Goal: Task Accomplishment & Management: Use online tool/utility

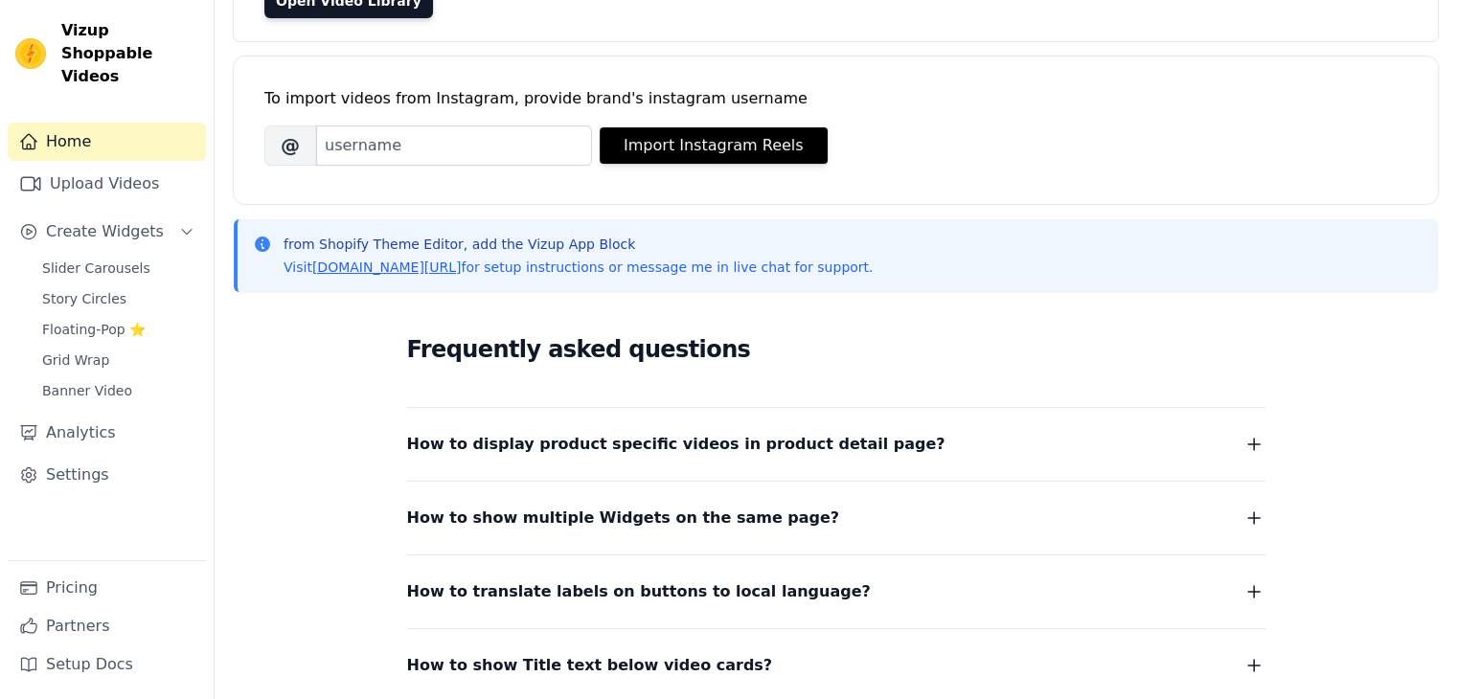
scroll to position [375, 0]
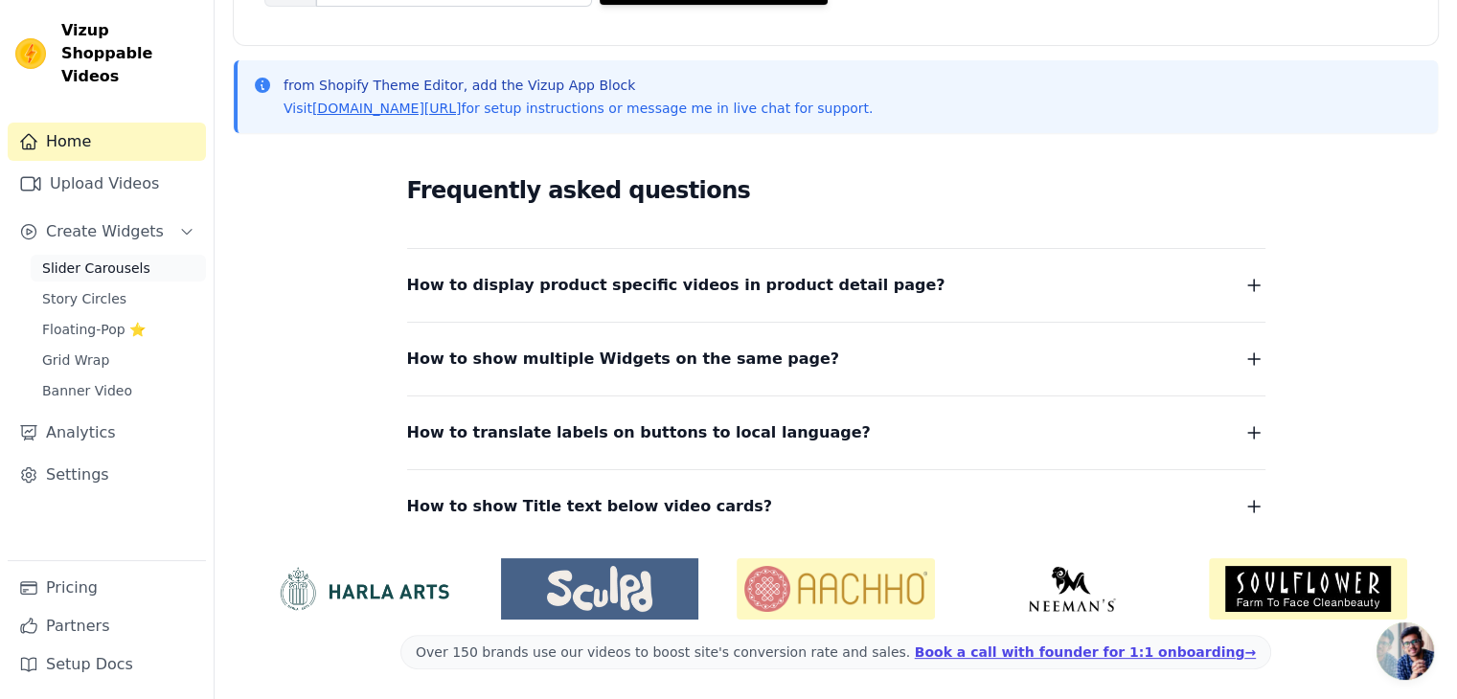
click at [106, 259] on span "Slider Carousels" at bounding box center [96, 268] width 108 height 19
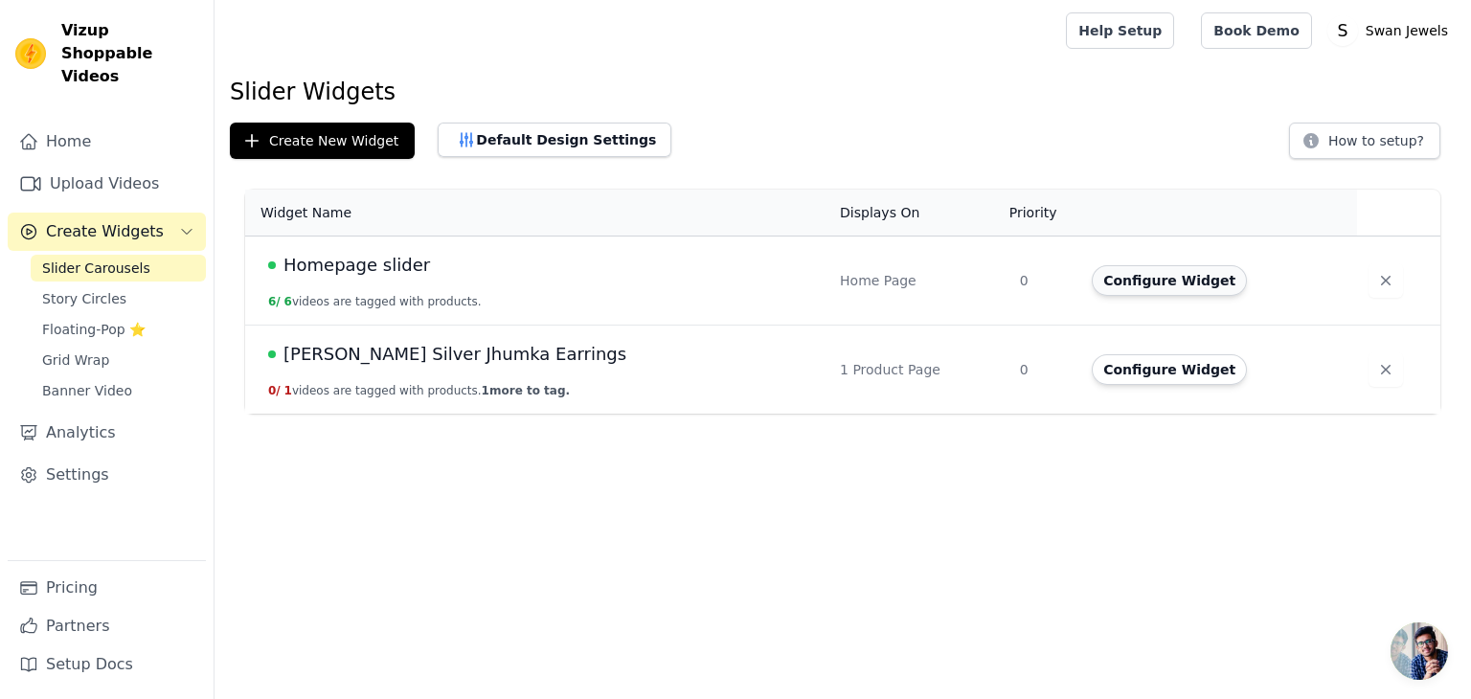
click at [1119, 281] on button "Configure Widget" at bounding box center [1169, 280] width 155 height 31
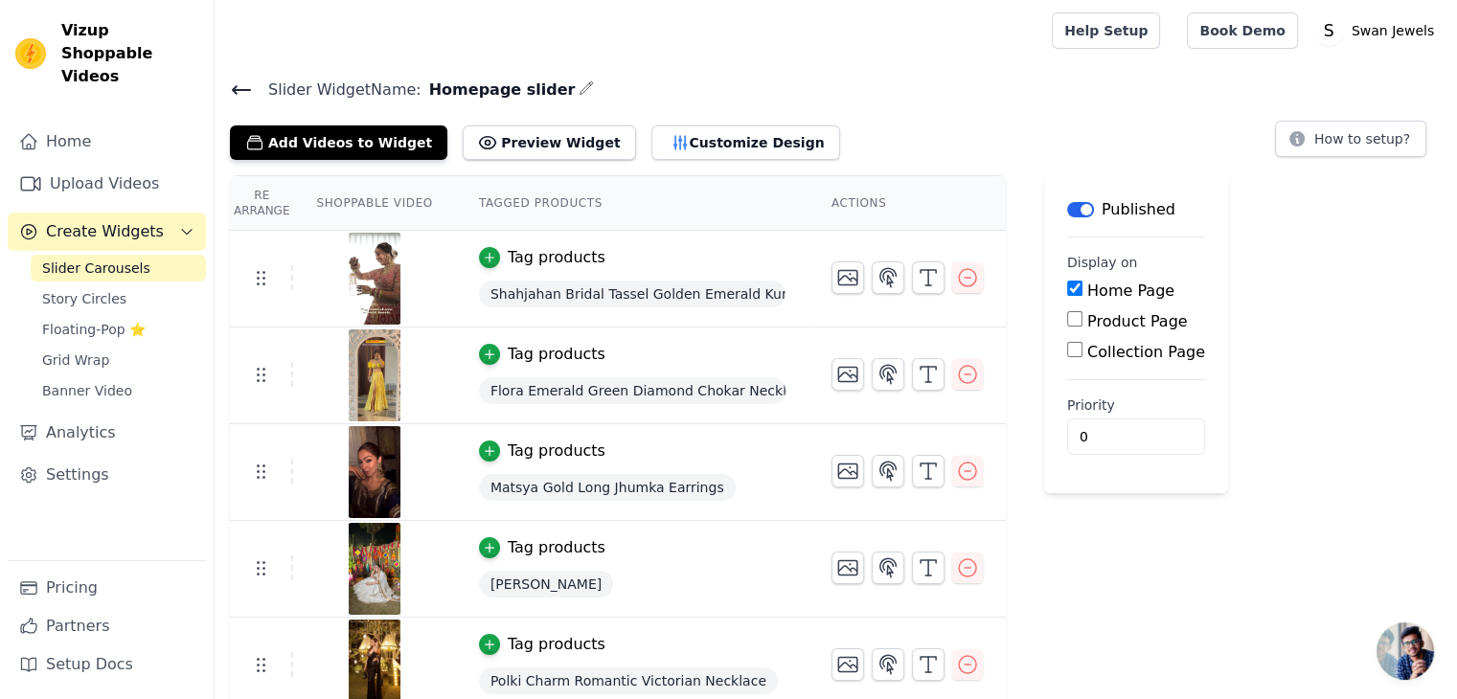
click at [1067, 318] on input "Product Page" at bounding box center [1074, 318] width 15 height 15
checkbox input "true"
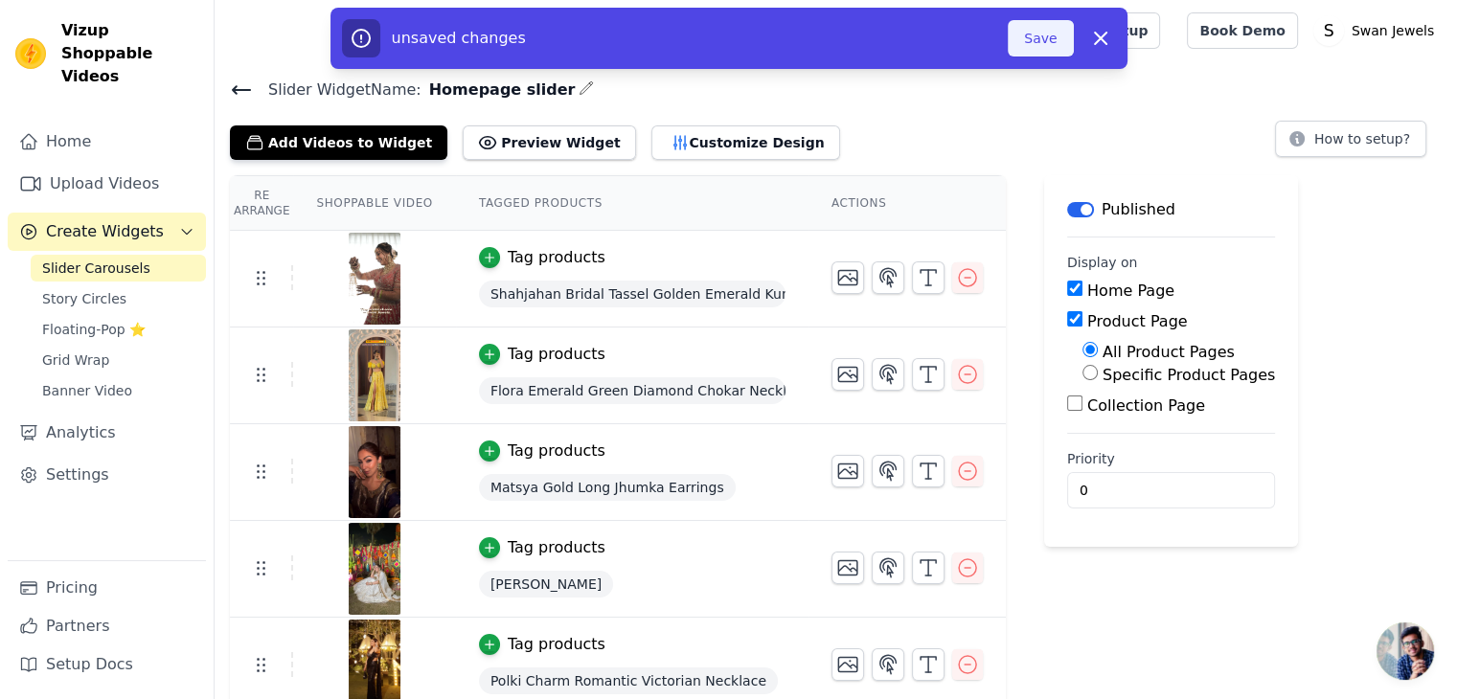
click at [1039, 37] on button "Save" at bounding box center [1040, 38] width 65 height 36
click at [1044, 44] on button "Save" at bounding box center [1040, 38] width 65 height 36
click at [1041, 48] on button "Save" at bounding box center [1040, 38] width 65 height 36
click at [1046, 45] on button "Save" at bounding box center [1040, 38] width 65 height 36
click at [1029, 45] on div at bounding box center [629, 30] width 799 height 61
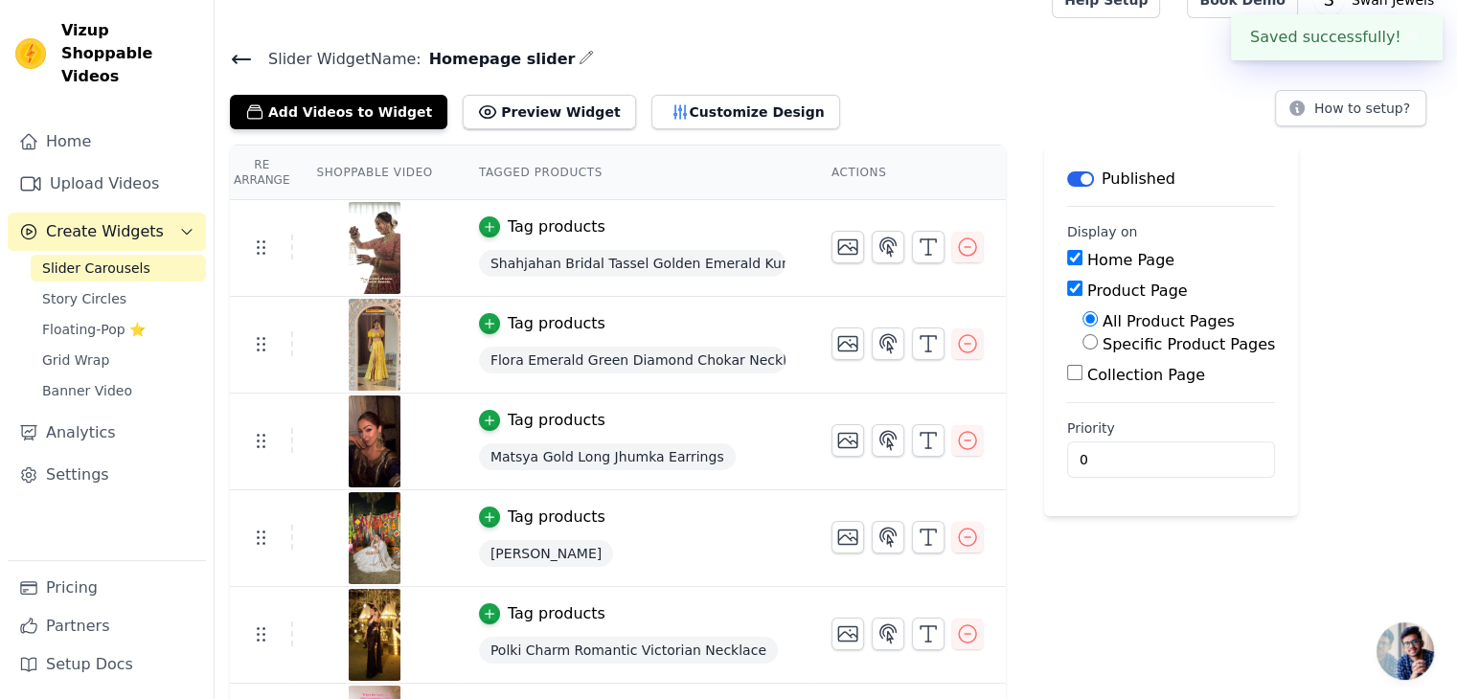
scroll to position [109, 0]
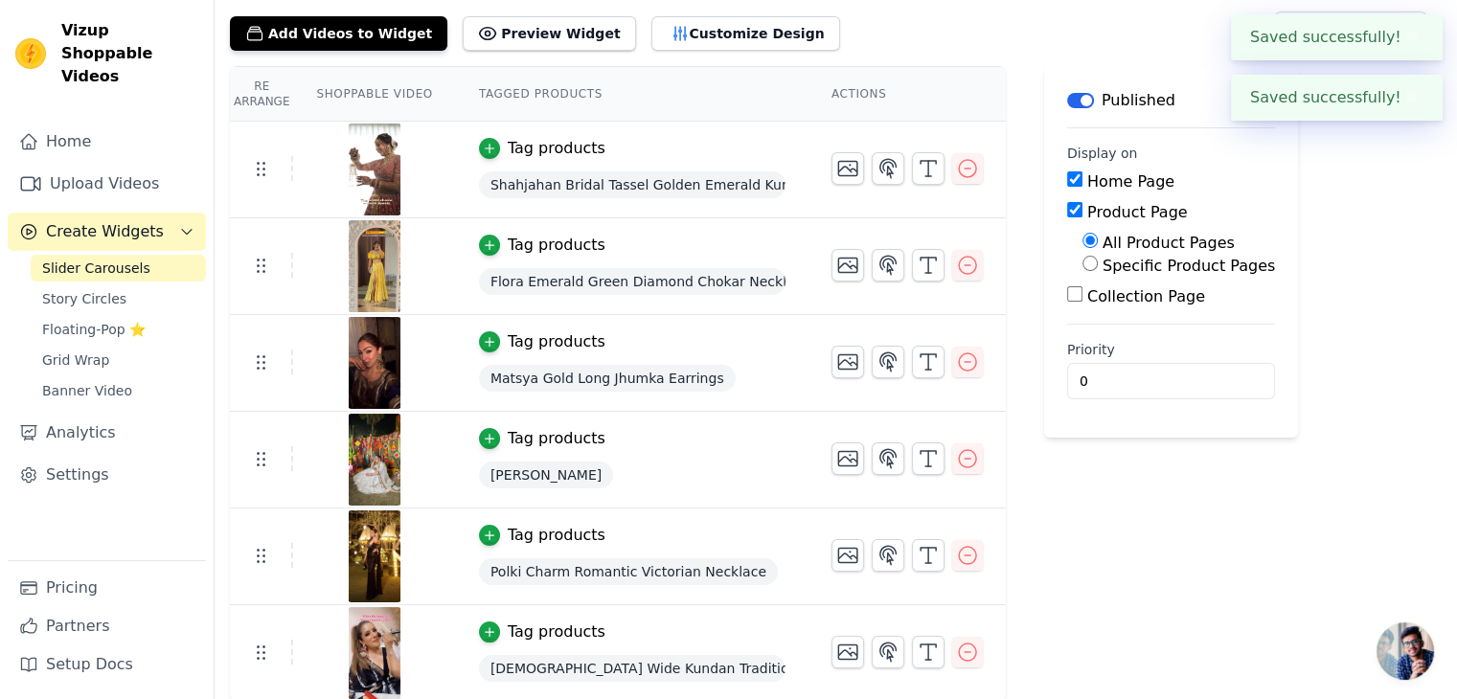
click at [1412, 97] on button "✖" at bounding box center [1412, 97] width 22 height 23
click at [1418, 104] on button "✖" at bounding box center [1412, 97] width 22 height 23
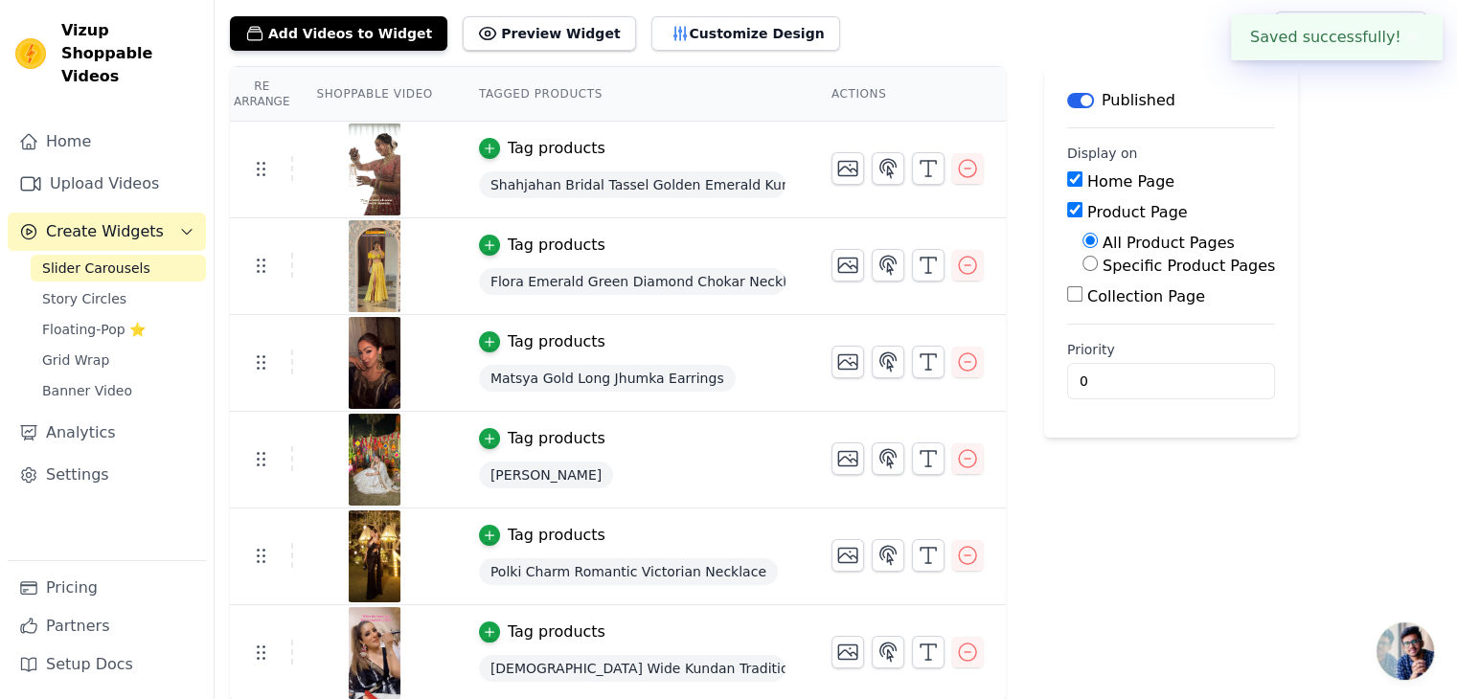
click at [1407, 48] on button "✖" at bounding box center [1412, 37] width 22 height 23
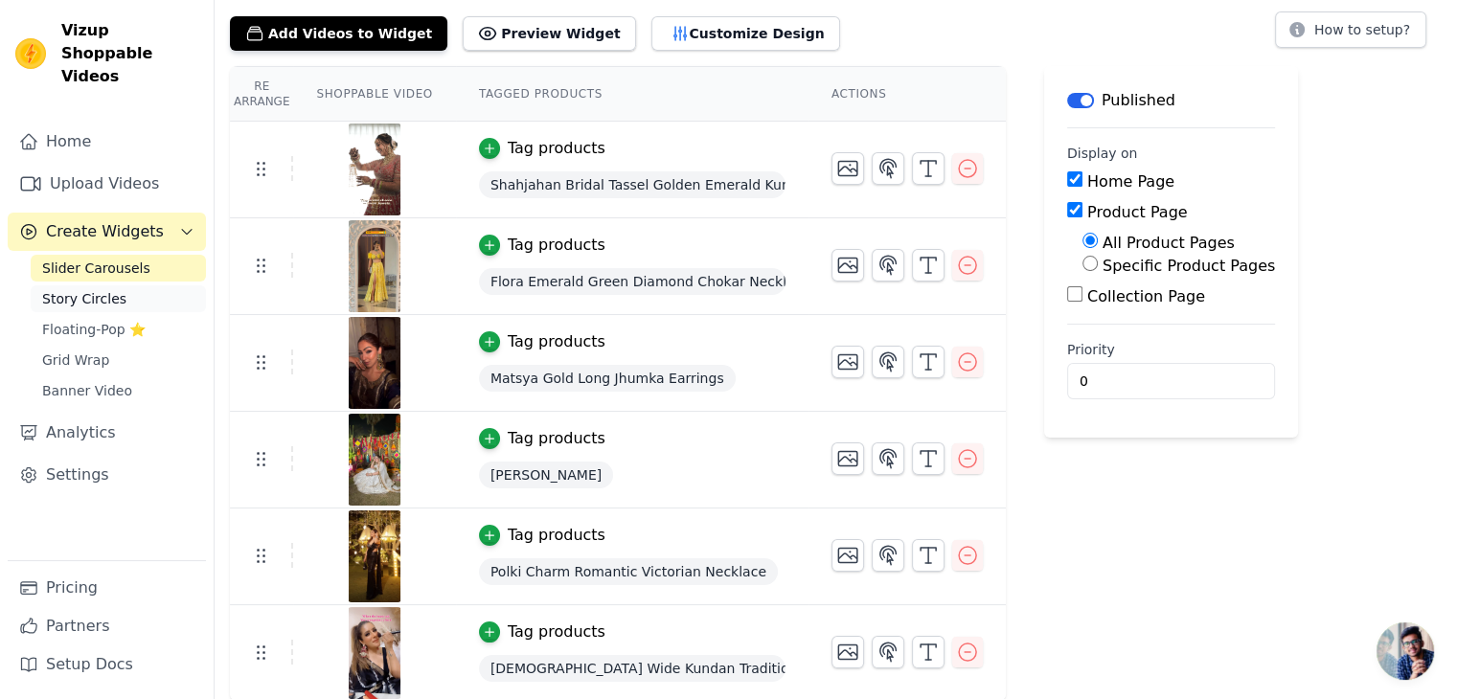
click at [65, 285] on link "Story Circles" at bounding box center [118, 298] width 175 height 27
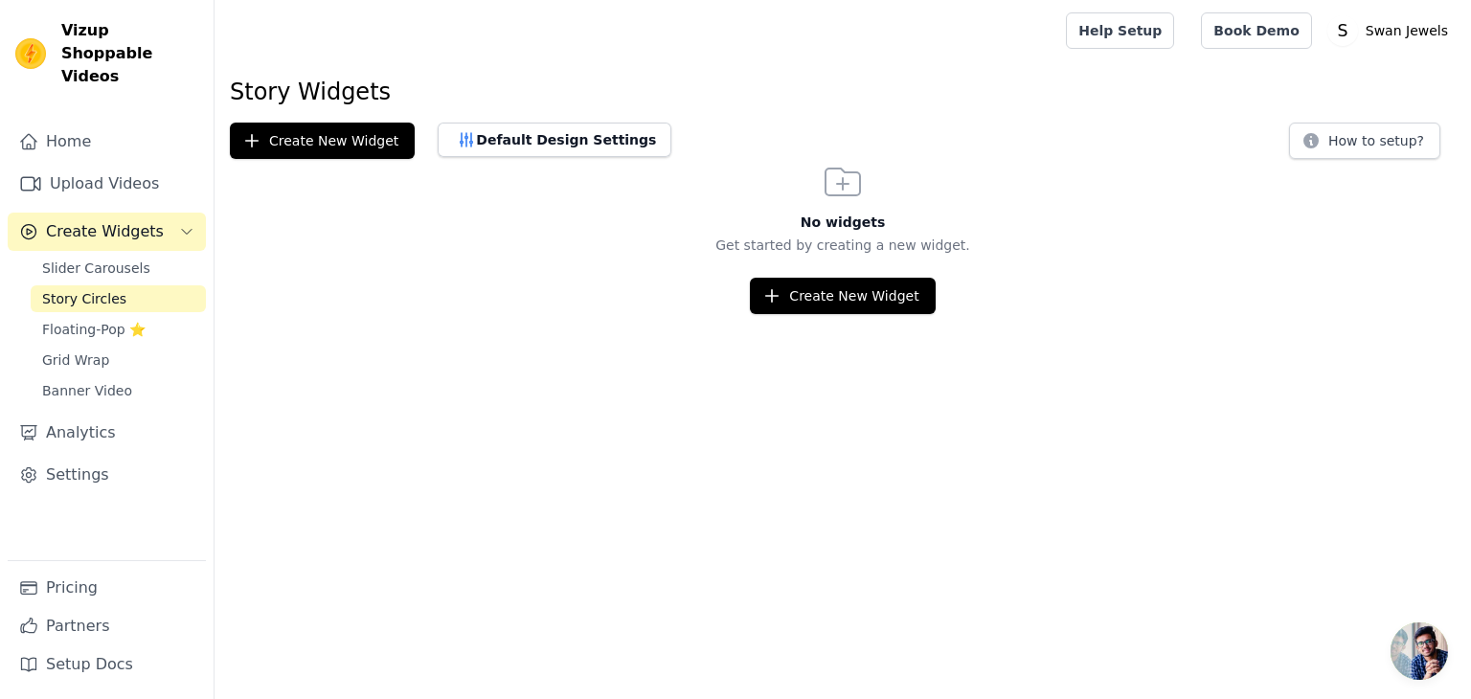
click at [69, 321] on div "Slider Carousels Story Circles Floating-Pop ⭐ Grid Wrap Banner Video" at bounding box center [118, 329] width 175 height 149
click at [86, 320] on span "Floating-Pop ⭐" at bounding box center [93, 329] width 103 height 19
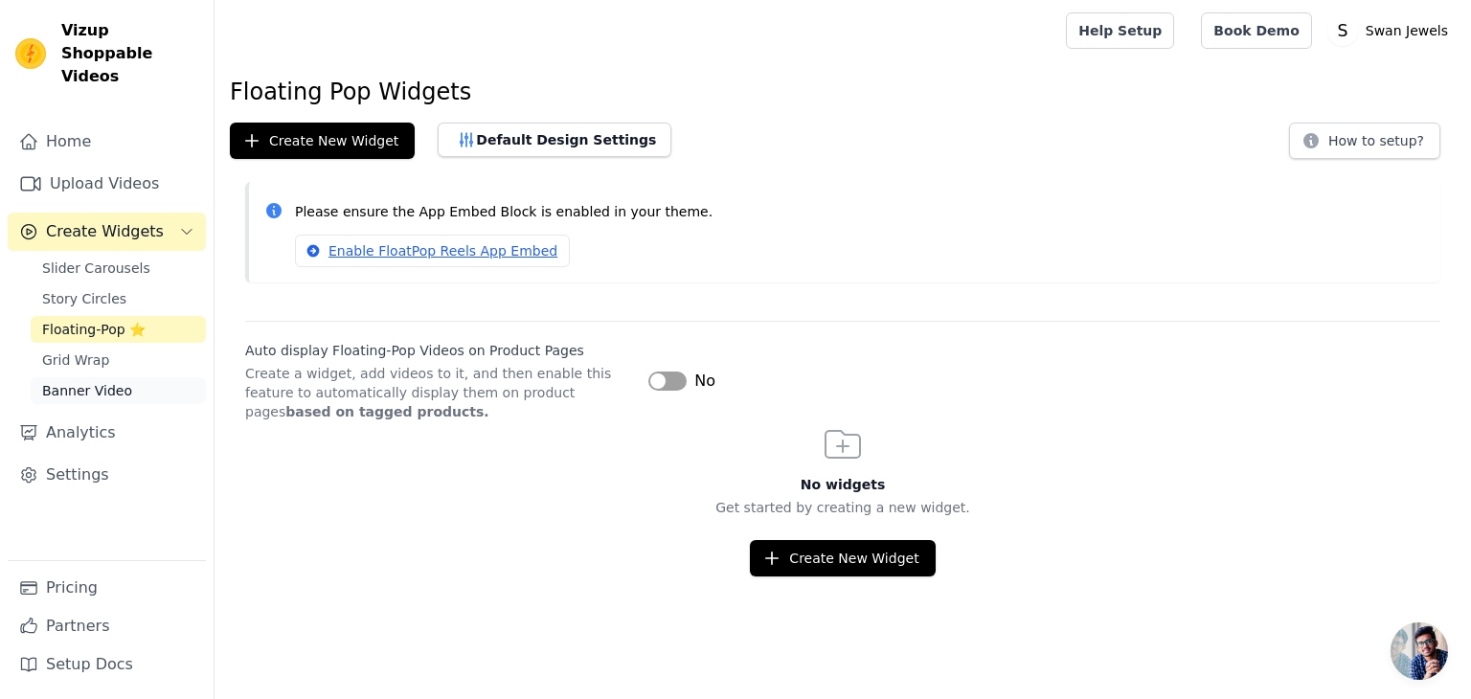
click at [94, 381] on span "Banner Video" at bounding box center [87, 390] width 90 height 19
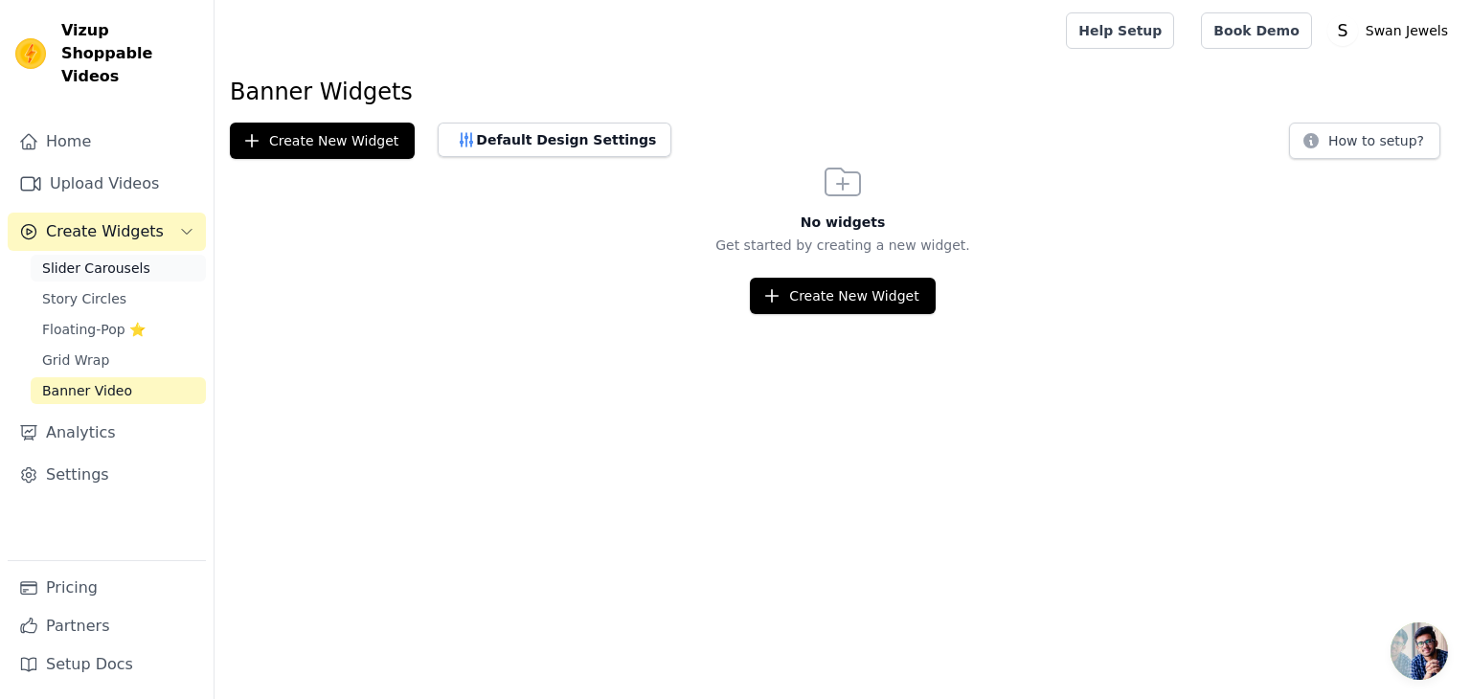
click at [108, 259] on span "Slider Carousels" at bounding box center [96, 268] width 108 height 19
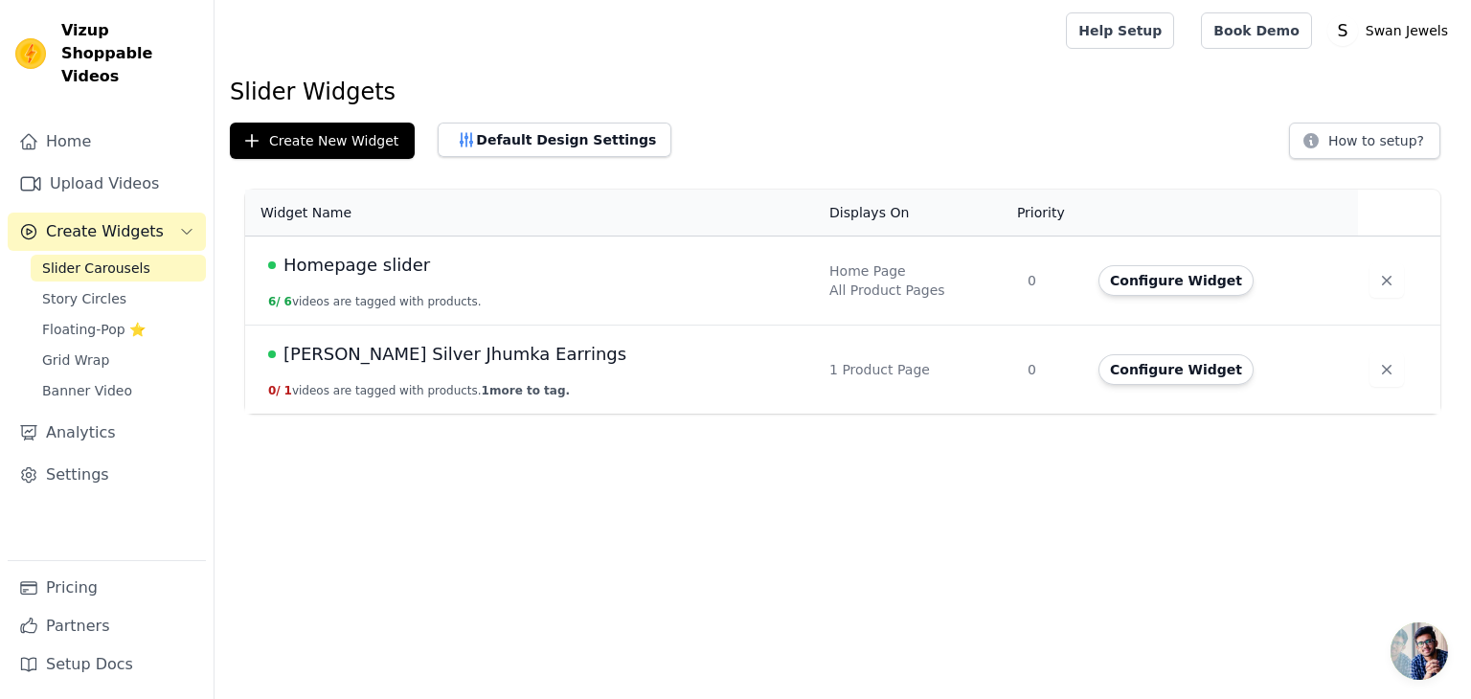
click at [701, 62] on main "Slider Widgets Create New Widget Default Design Settings How to setup? Widget N…" at bounding box center [843, 237] width 1257 height 353
click at [1136, 283] on button "Configure Widget" at bounding box center [1176, 280] width 155 height 31
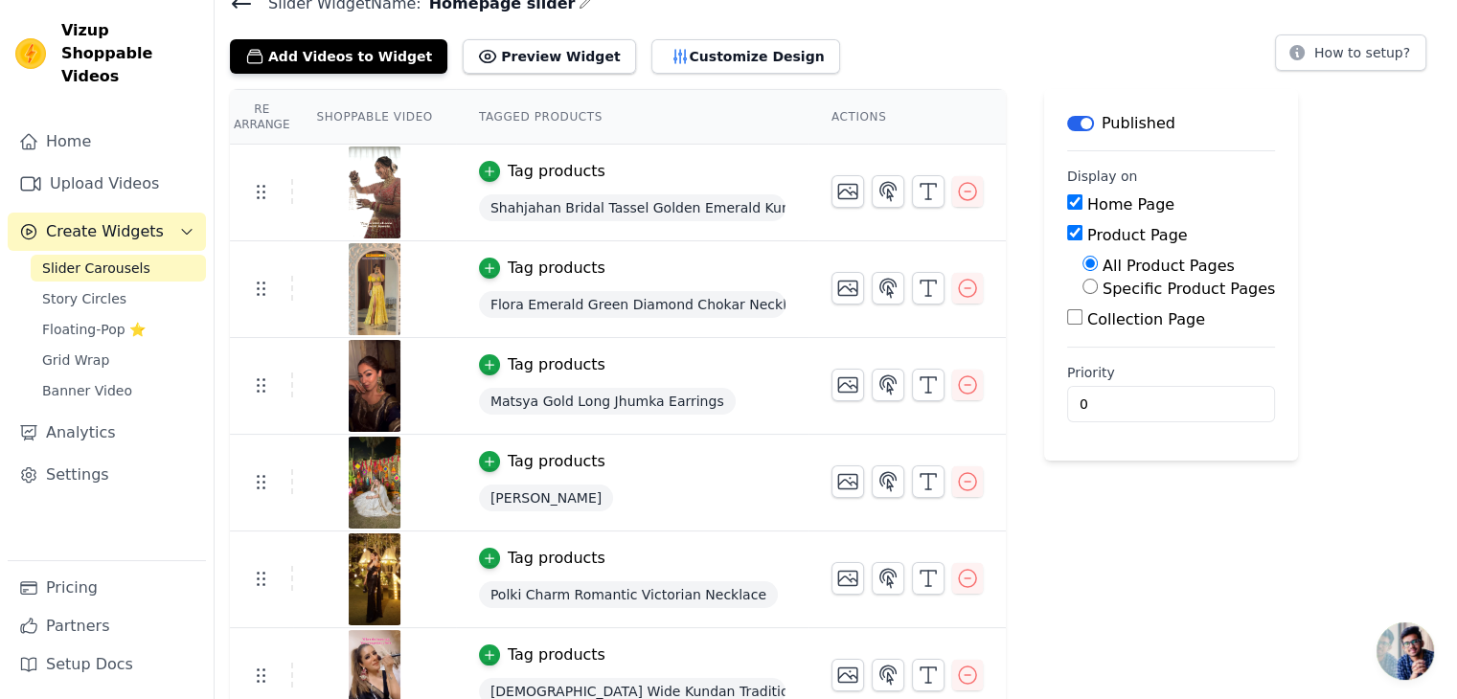
scroll to position [109, 0]
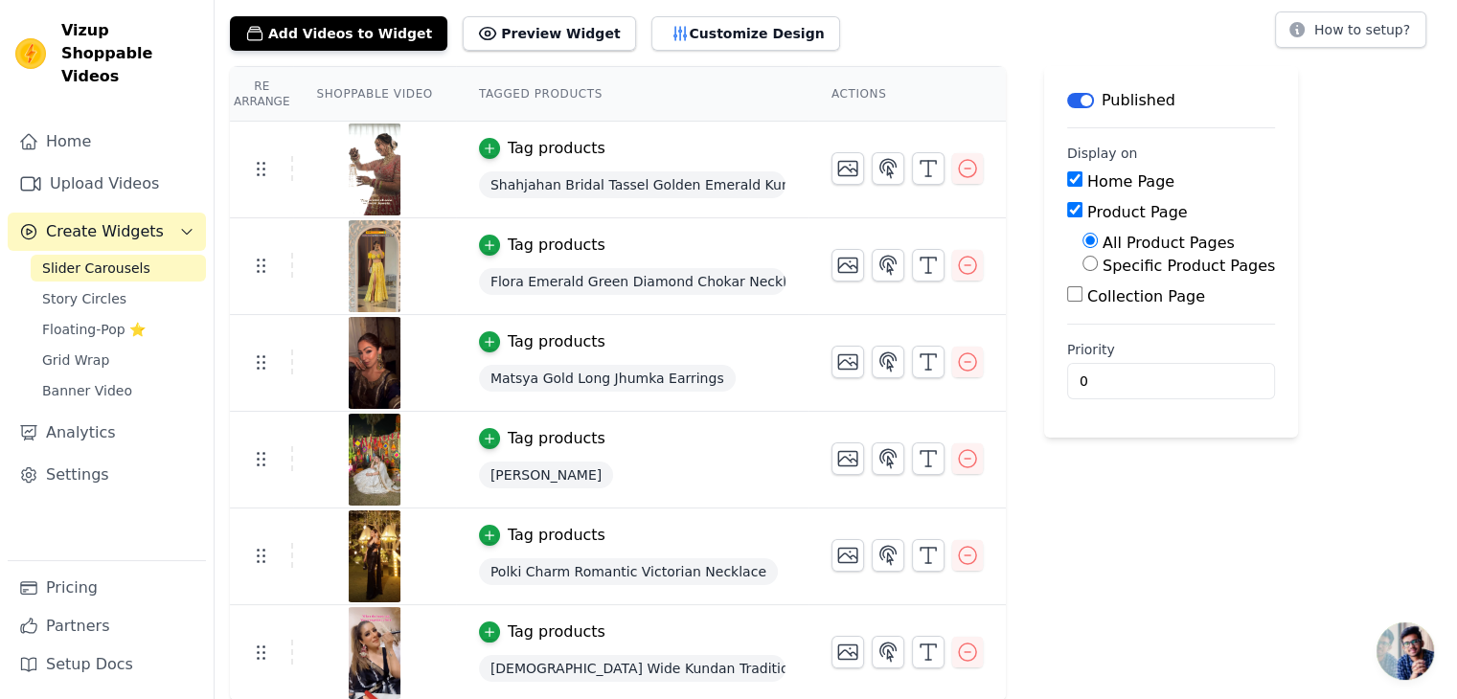
click at [870, 24] on div "Add Videos to Widget Preview Widget Customize Design How to setup?" at bounding box center [836, 30] width 1212 height 42
click at [881, 32] on div "Add Videos to Widget Preview Widget Customize Design How to setup?" at bounding box center [836, 30] width 1212 height 42
click at [883, 49] on div "Slider Widget Name: Homepage slider Add Videos to Widget Preview Widget Customi…" at bounding box center [836, 334] width 1242 height 735
click at [805, 29] on div "Add Videos to Widget Preview Widget Customize Design How to setup?" at bounding box center [836, 30] width 1212 height 42
click at [835, 45] on div "Add Videos to Widget Preview Widget Customize Design How to setup?" at bounding box center [836, 30] width 1212 height 42
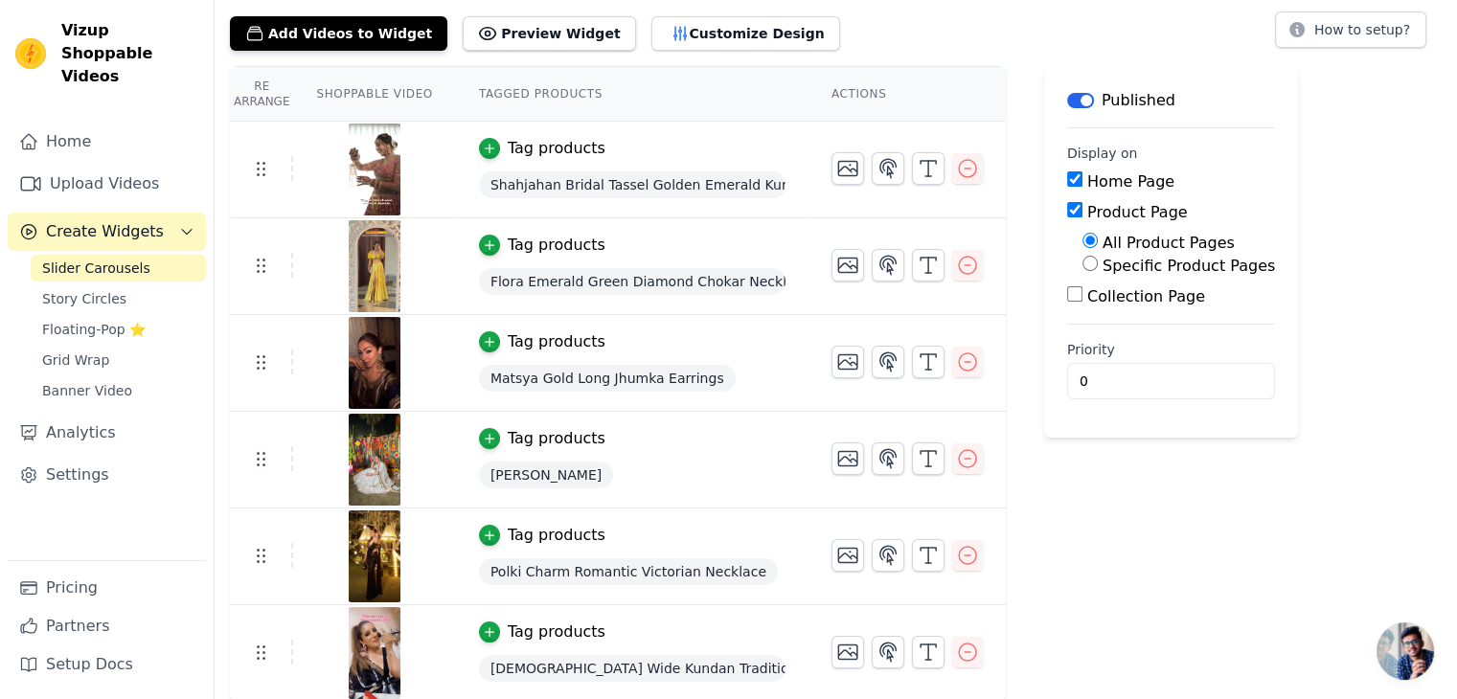
click at [845, 33] on div "Add Videos to Widget Preview Widget Customize Design How to setup?" at bounding box center [836, 30] width 1212 height 42
click at [816, 21] on div "Add Videos to Widget Preview Widget Customize Design How to setup?" at bounding box center [836, 30] width 1212 height 42
click at [861, 55] on div "Slider Widget Name: Homepage slider Add Videos to Widget Preview Widget Customi…" at bounding box center [836, 334] width 1242 height 735
click at [822, 47] on div "Add Videos to Widget Preview Widget Customize Design How to setup?" at bounding box center [836, 30] width 1212 height 42
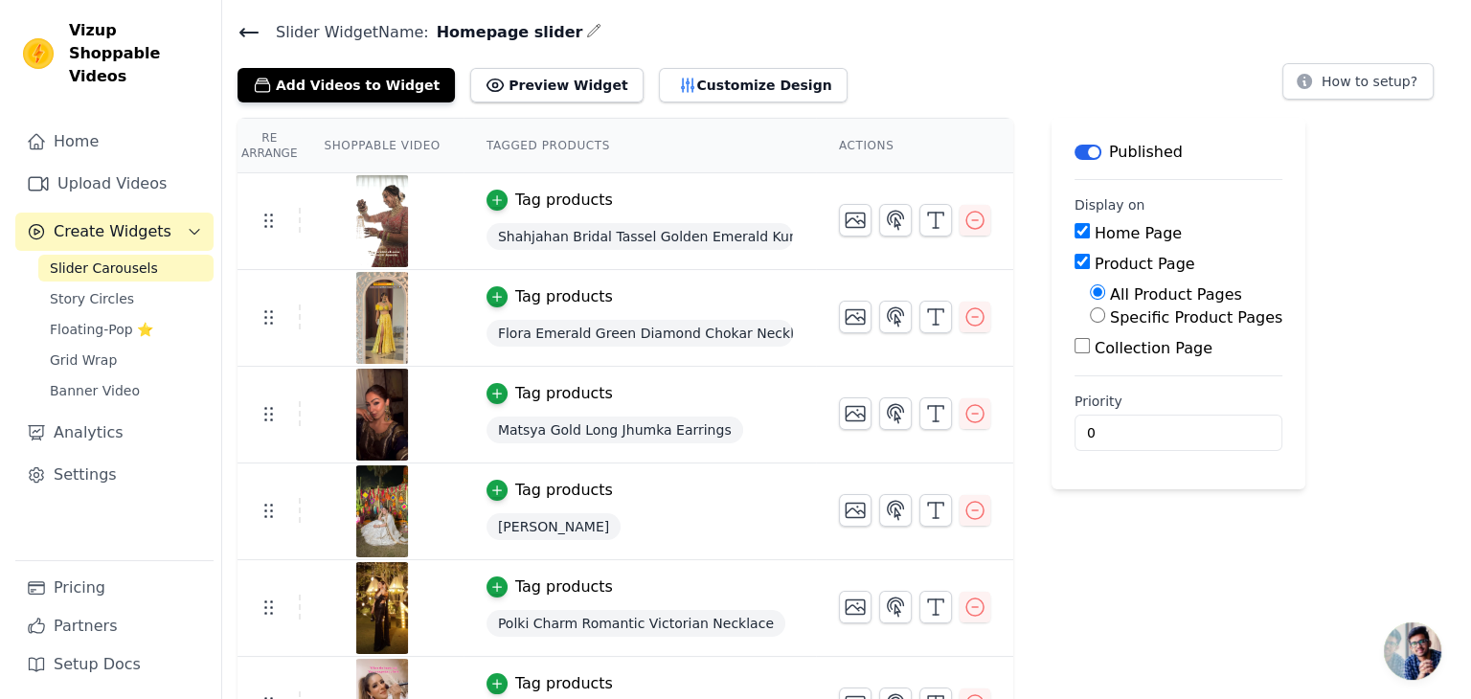
scroll to position [0, 0]
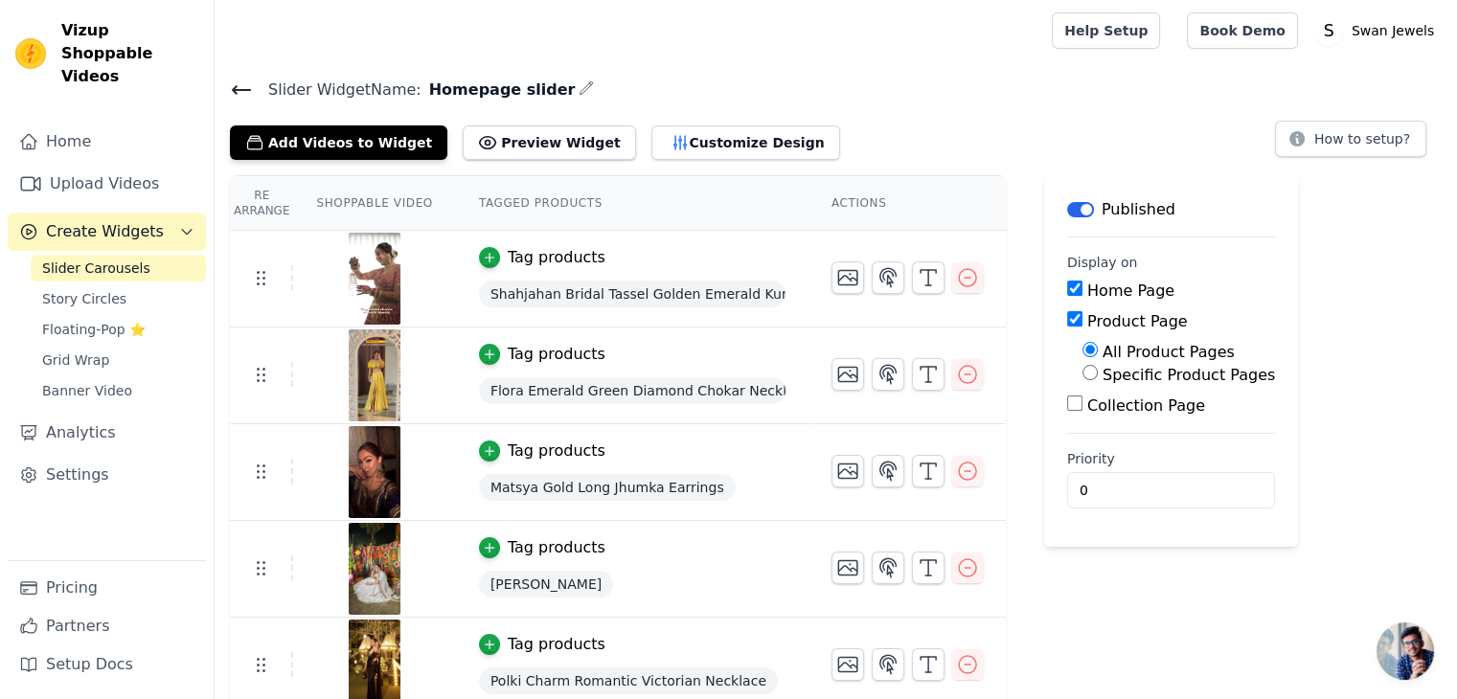
drag, startPoint x: 709, startPoint y: 39, endPoint x: 697, endPoint y: 62, distance: 25.7
click at [712, 39] on div at bounding box center [629, 30] width 799 height 61
click at [753, 118] on div "Add Videos to Widget Preview Widget Customize Design" at bounding box center [543, 139] width 626 height 42
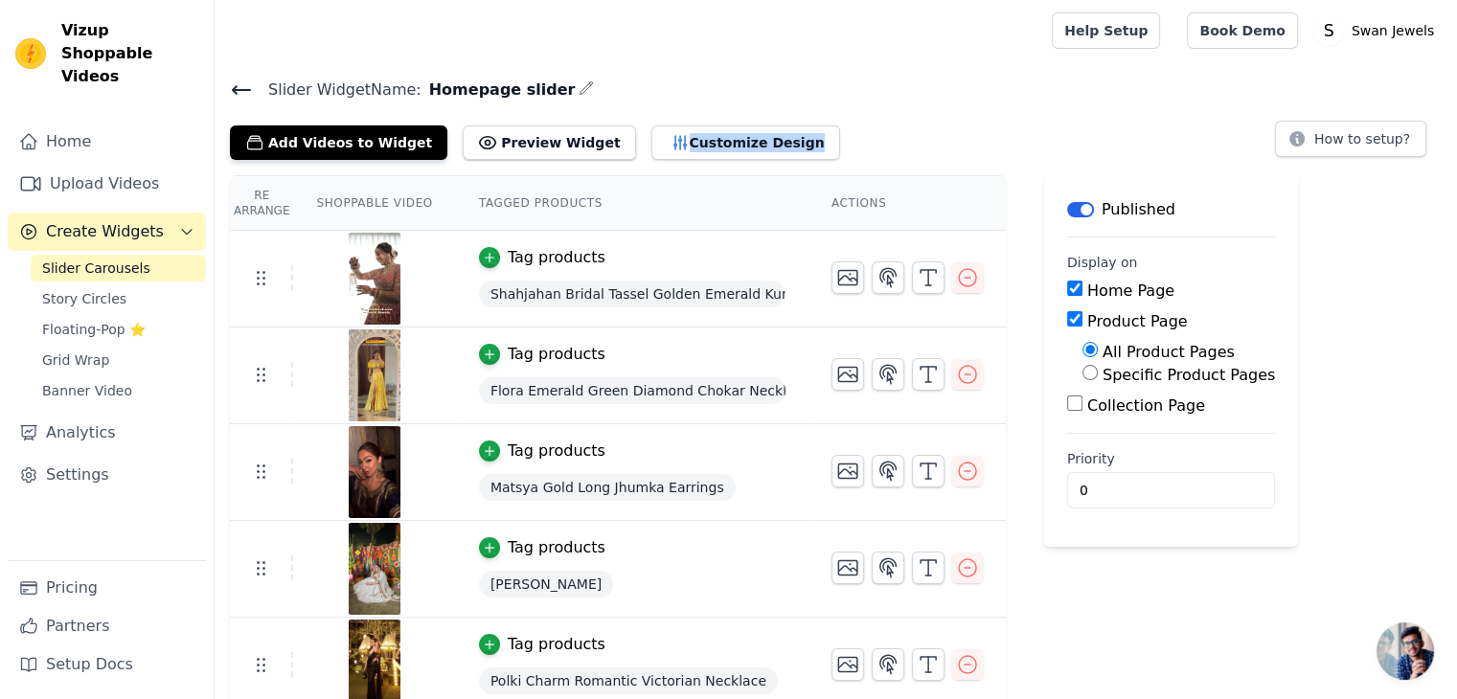
click at [753, 118] on div "Add Videos to Widget Preview Widget Customize Design" at bounding box center [543, 139] width 626 height 42
click at [111, 259] on span "Slider Carousels" at bounding box center [96, 268] width 108 height 19
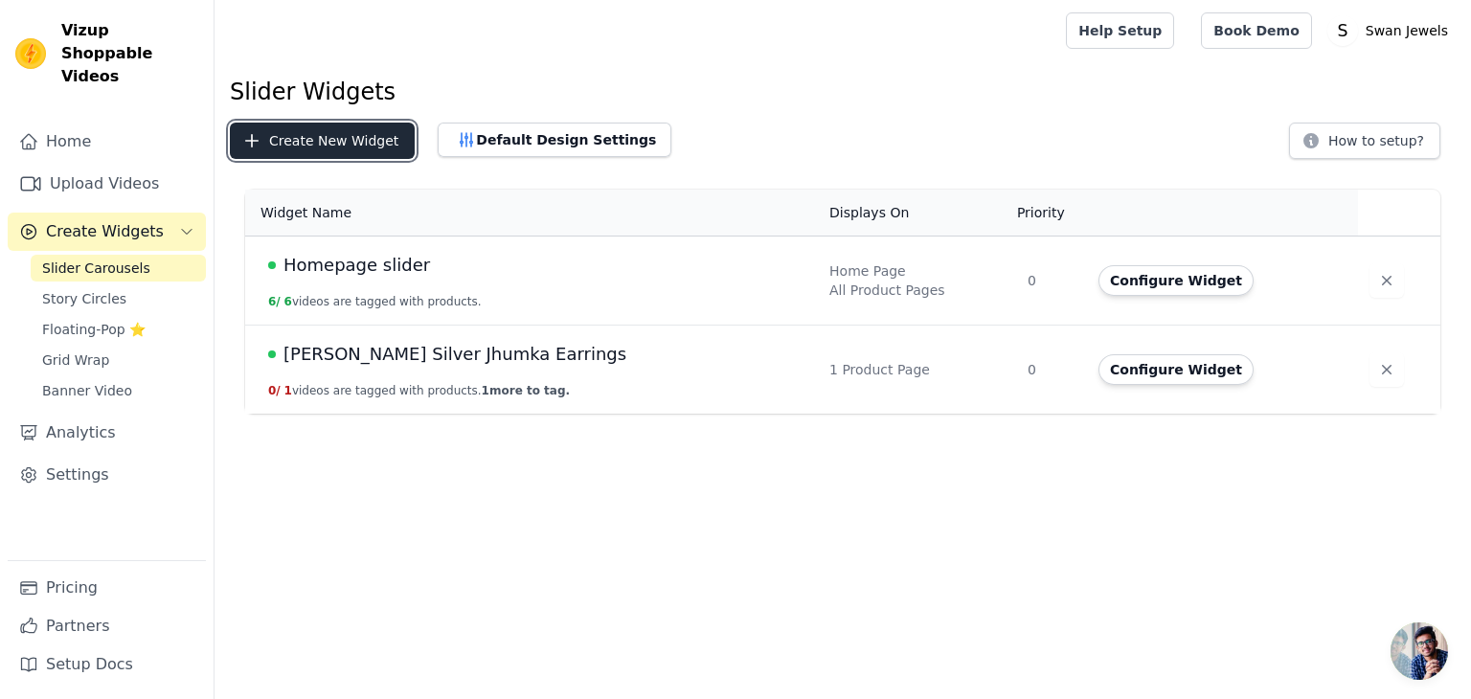
click at [321, 131] on button "Create New Widget" at bounding box center [322, 141] width 185 height 36
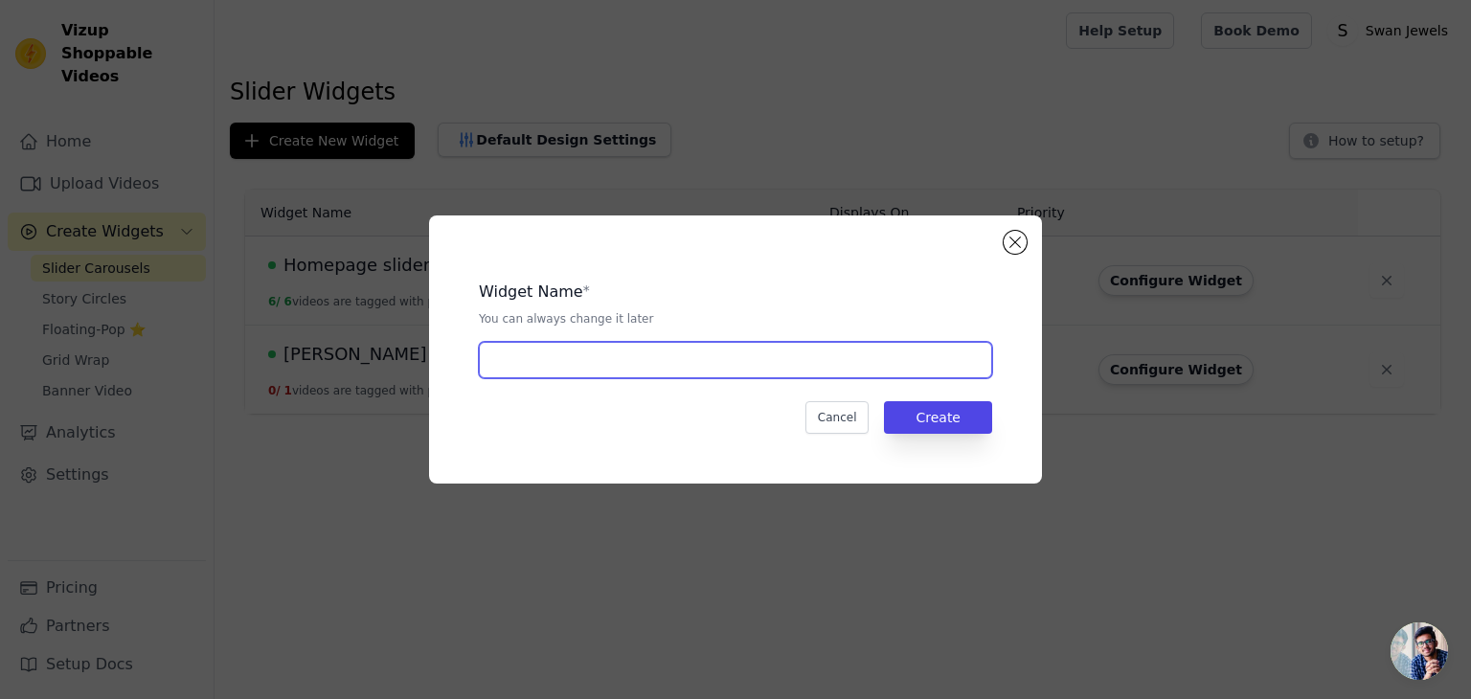
click at [605, 373] on input "text" at bounding box center [735, 360] width 513 height 36
type input "product slider"
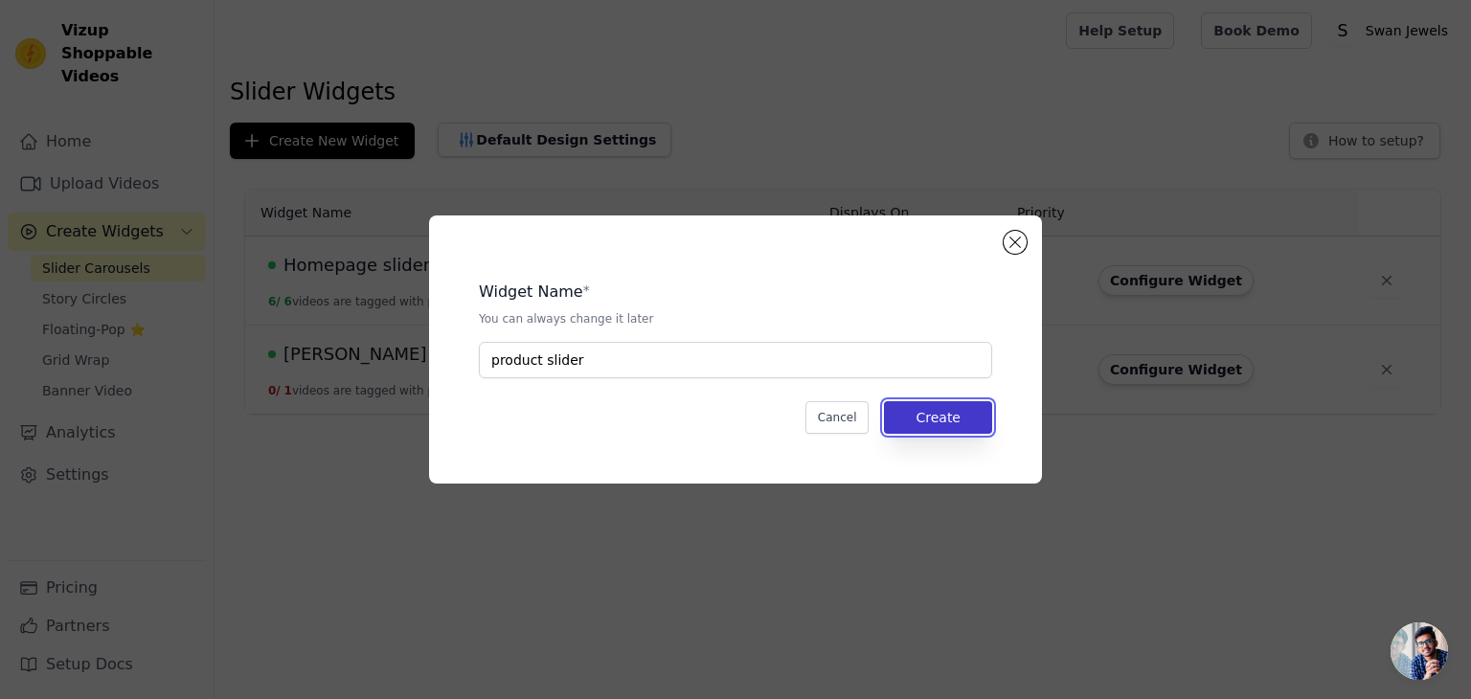
click at [955, 425] on button "Create" at bounding box center [938, 417] width 108 height 33
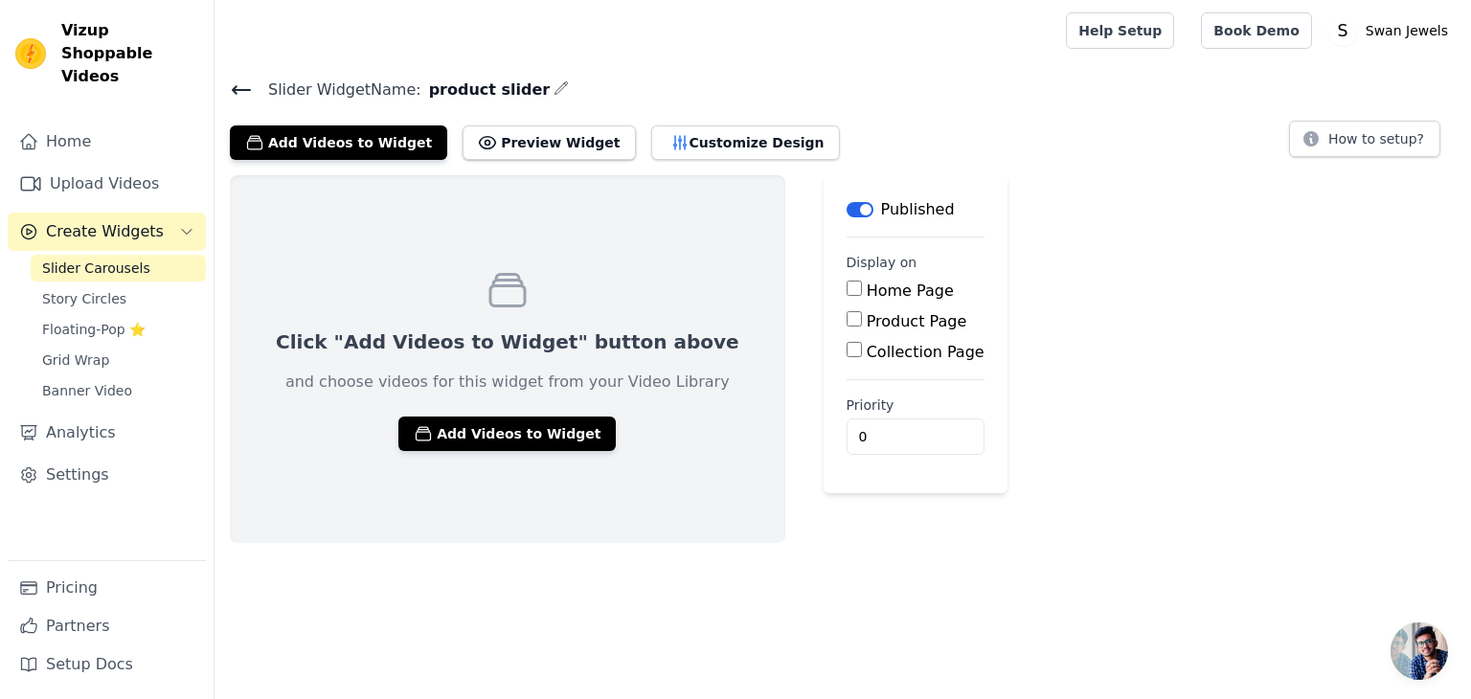
click at [239, 93] on icon at bounding box center [241, 90] width 23 height 23
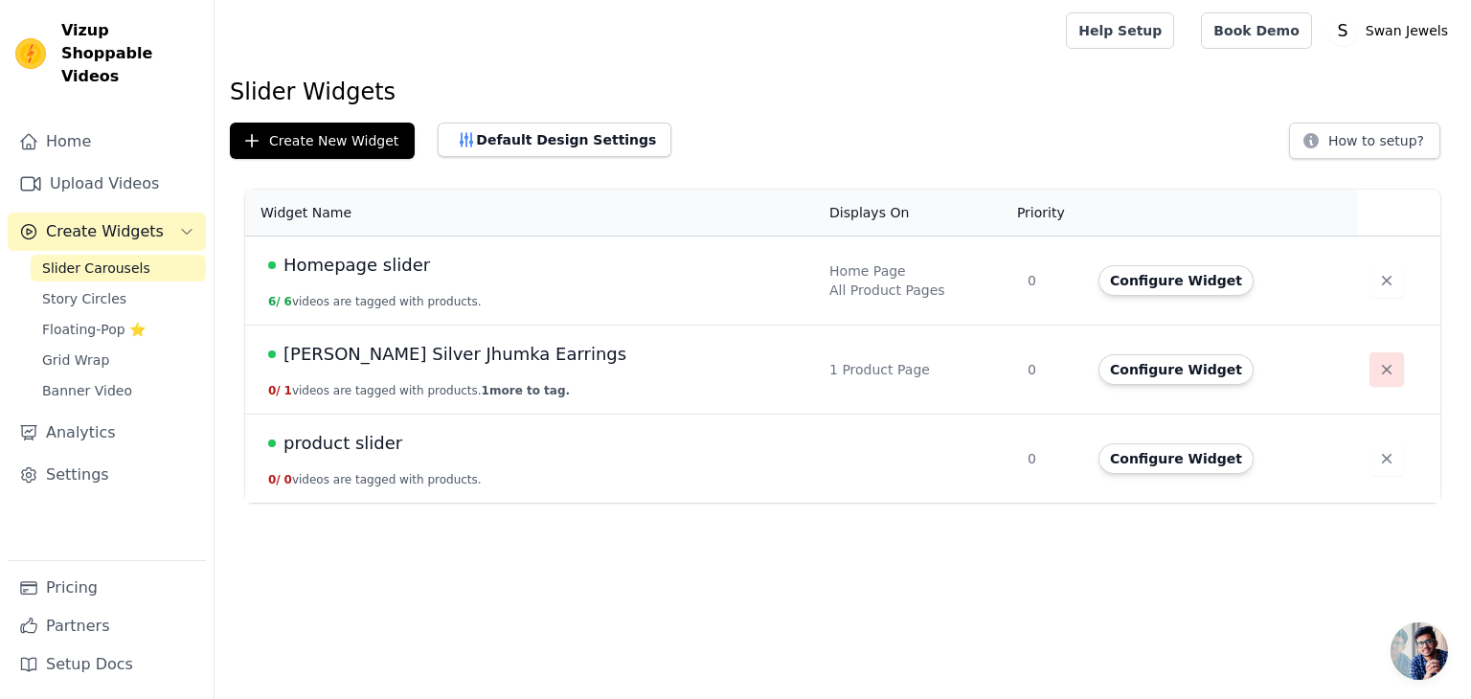
click at [1382, 372] on icon "button" at bounding box center [1387, 370] width 10 height 10
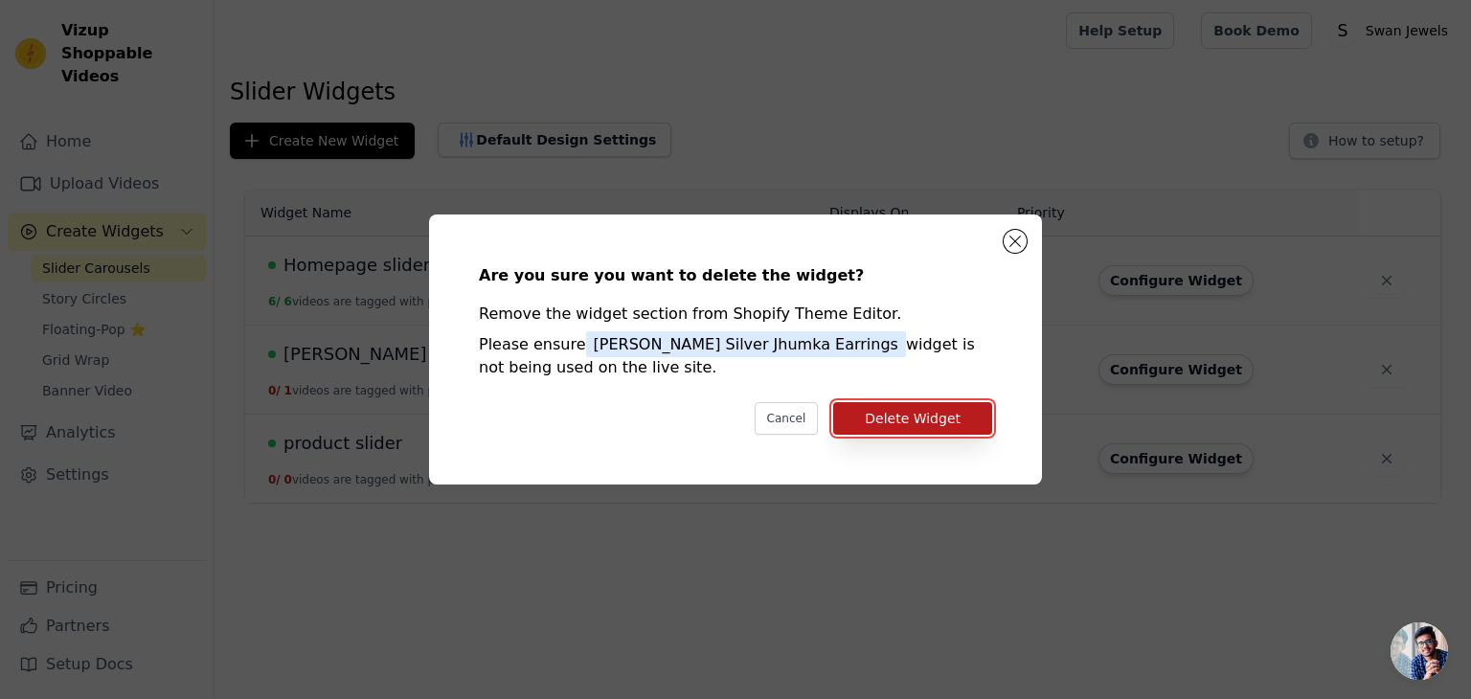
click at [899, 421] on button "Delete Widget" at bounding box center [912, 418] width 159 height 33
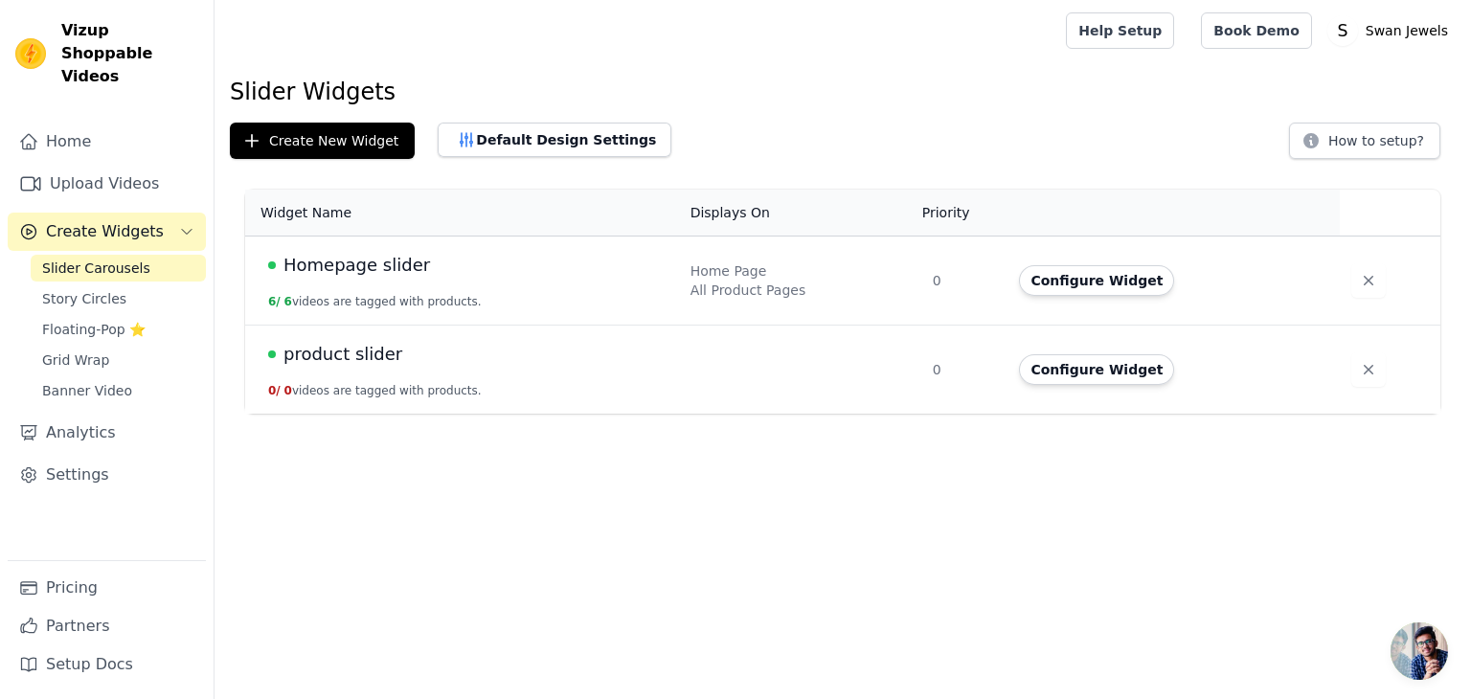
click at [856, 80] on h1 "Slider Widgets" at bounding box center [843, 92] width 1226 height 31
click at [620, 35] on div at bounding box center [636, 30] width 813 height 61
click at [827, 90] on h1 "Slider Widgets" at bounding box center [843, 92] width 1226 height 31
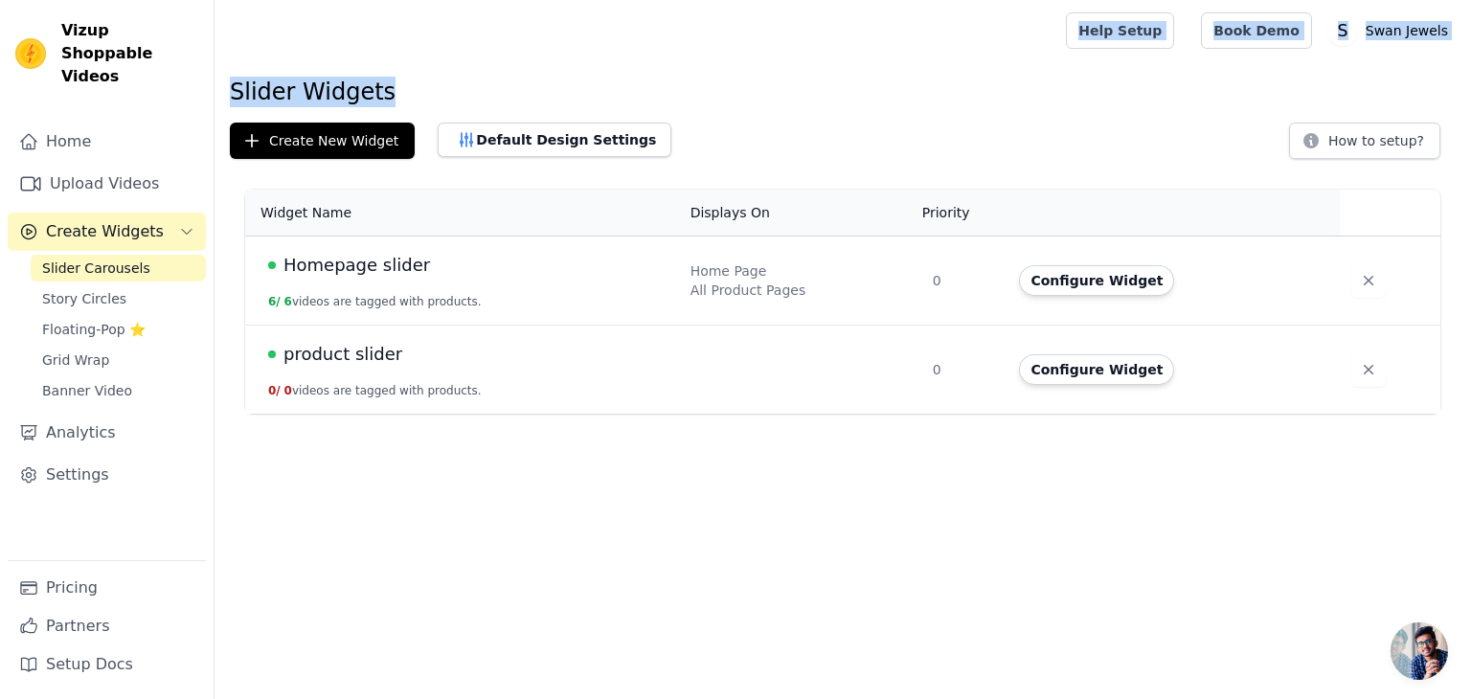
click at [846, 29] on div "Open sidebar Help Setup Book Demo Open user menu S Swan Jewels Settings Help Do…" at bounding box center [735, 207] width 1471 height 414
click at [862, 24] on div at bounding box center [636, 30] width 813 height 61
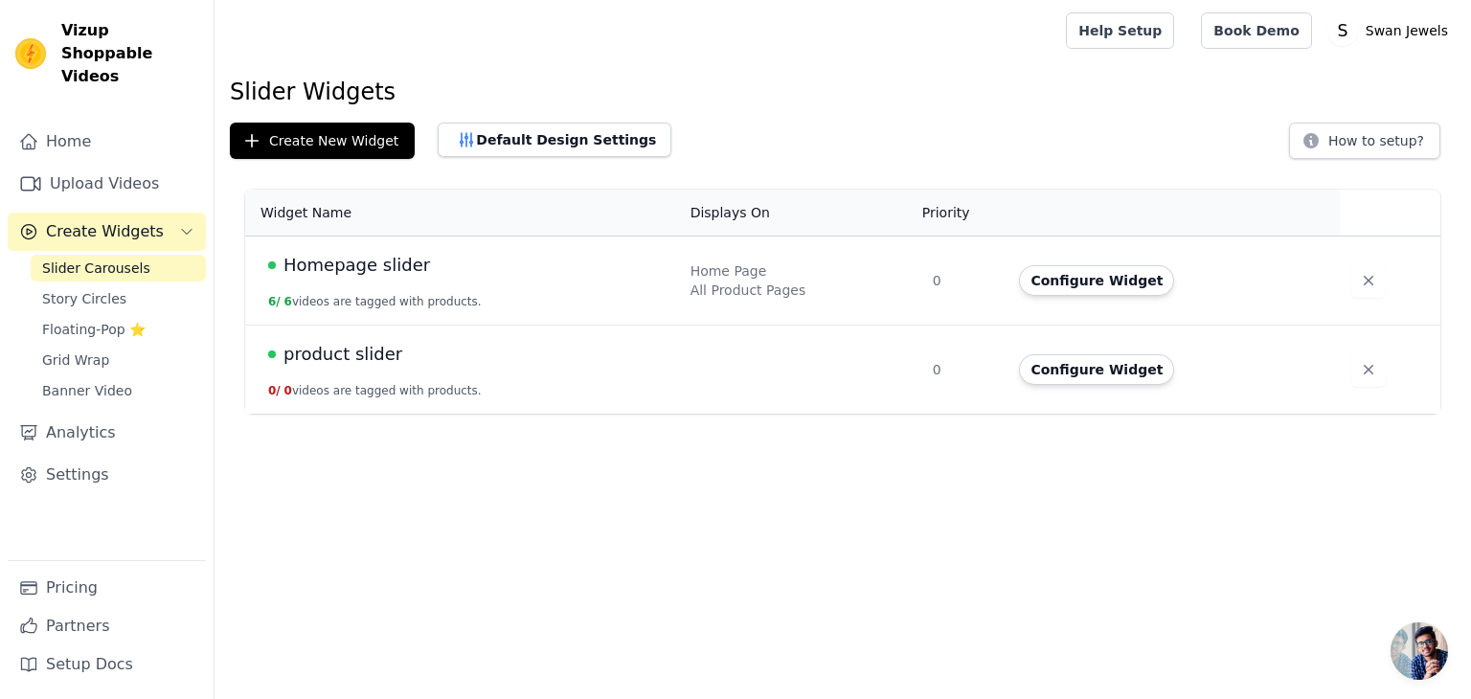
click at [479, 27] on div at bounding box center [636, 30] width 813 height 61
click at [644, 63] on main "Slider Widgets Create New Widget Default Design Settings How to setup? Widget N…" at bounding box center [843, 237] width 1257 height 353
click at [672, 101] on h1 "Slider Widgets" at bounding box center [843, 92] width 1226 height 31
click at [726, 81] on h1 "Slider Widgets" at bounding box center [843, 92] width 1226 height 31
click at [724, 88] on h1 "Slider Widgets" at bounding box center [843, 92] width 1226 height 31
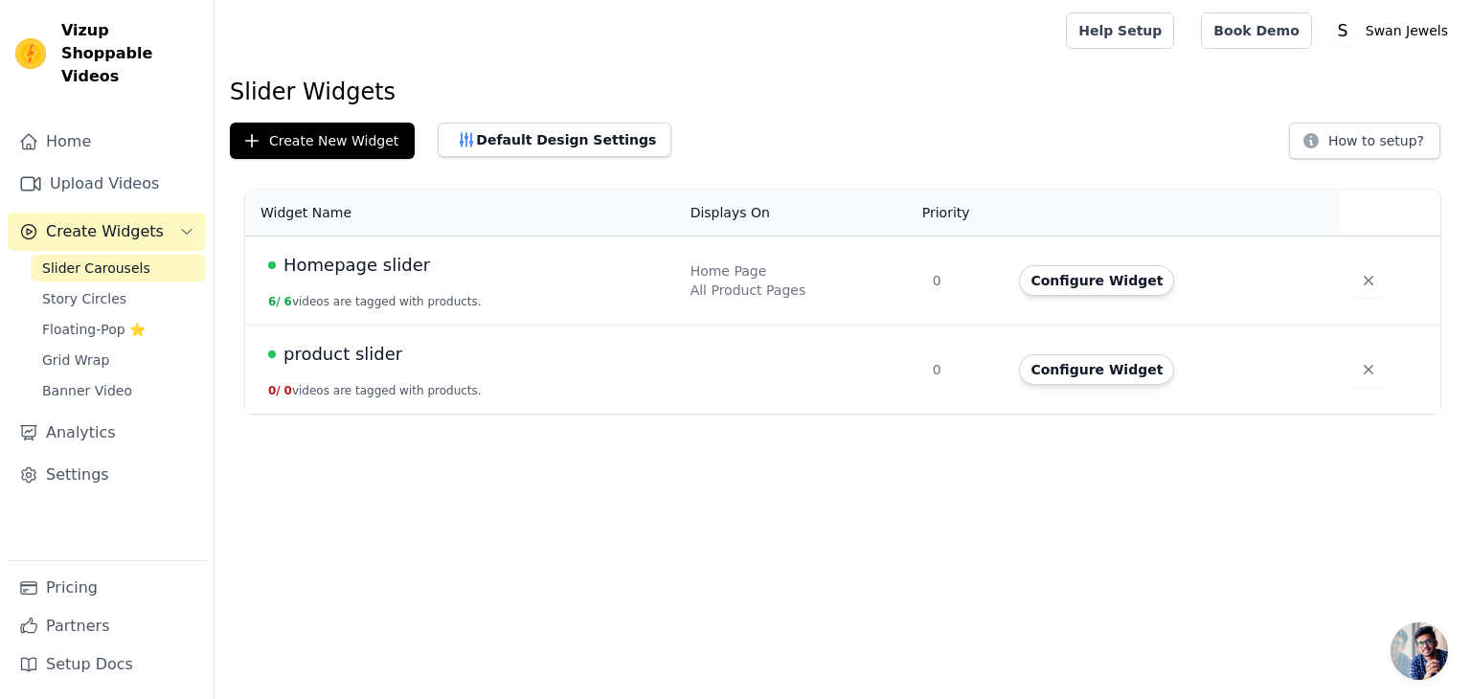
click at [726, 97] on h1 "Slider Widgets" at bounding box center [843, 92] width 1226 height 31
click at [728, 97] on h1 "Slider Widgets" at bounding box center [843, 92] width 1226 height 31
click at [729, 85] on h1 "Slider Widgets" at bounding box center [843, 92] width 1226 height 31
click at [736, 89] on h1 "Slider Widgets" at bounding box center [843, 92] width 1226 height 31
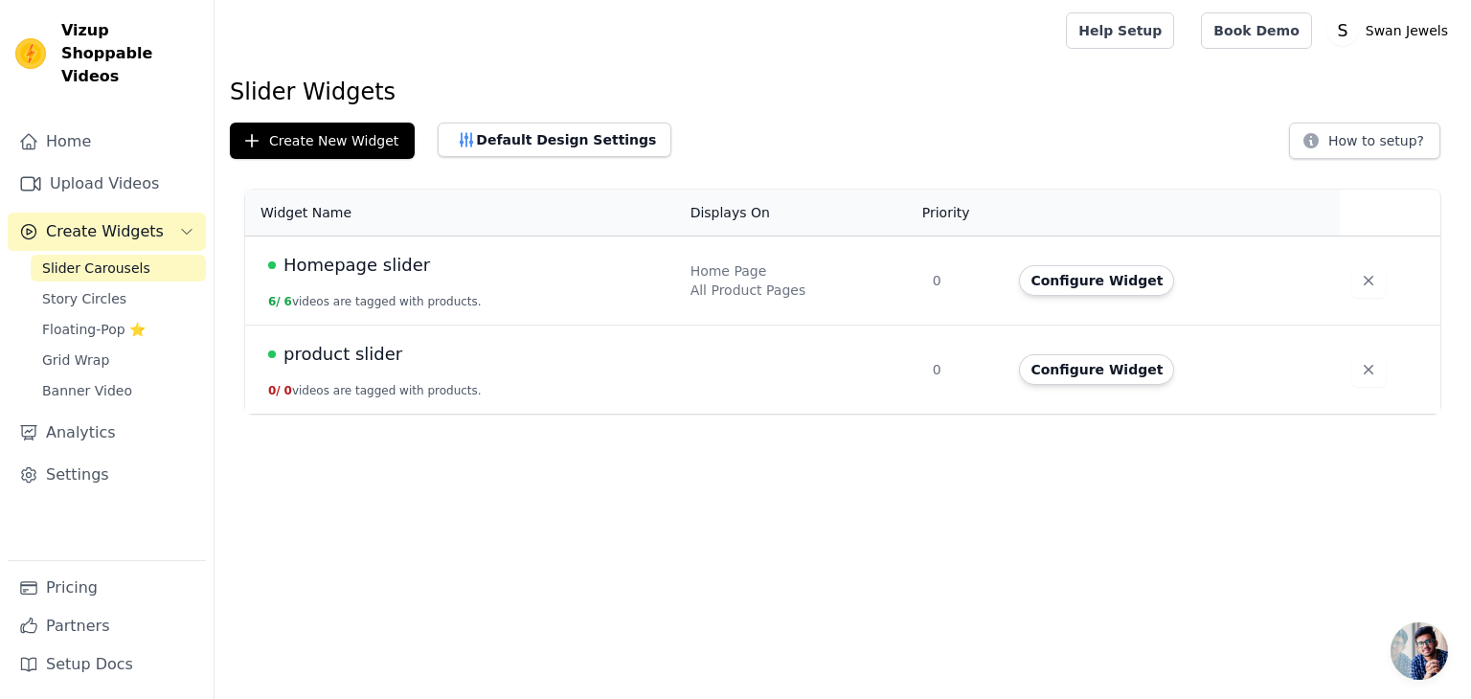
click at [756, 120] on div "Slider Widgets Create New Widget Default Design Settings How to setup? Widget N…" at bounding box center [843, 249] width 1257 height 345
click at [664, 43] on div at bounding box center [636, 30] width 813 height 61
click at [1081, 372] on button "Configure Widget" at bounding box center [1096, 369] width 155 height 31
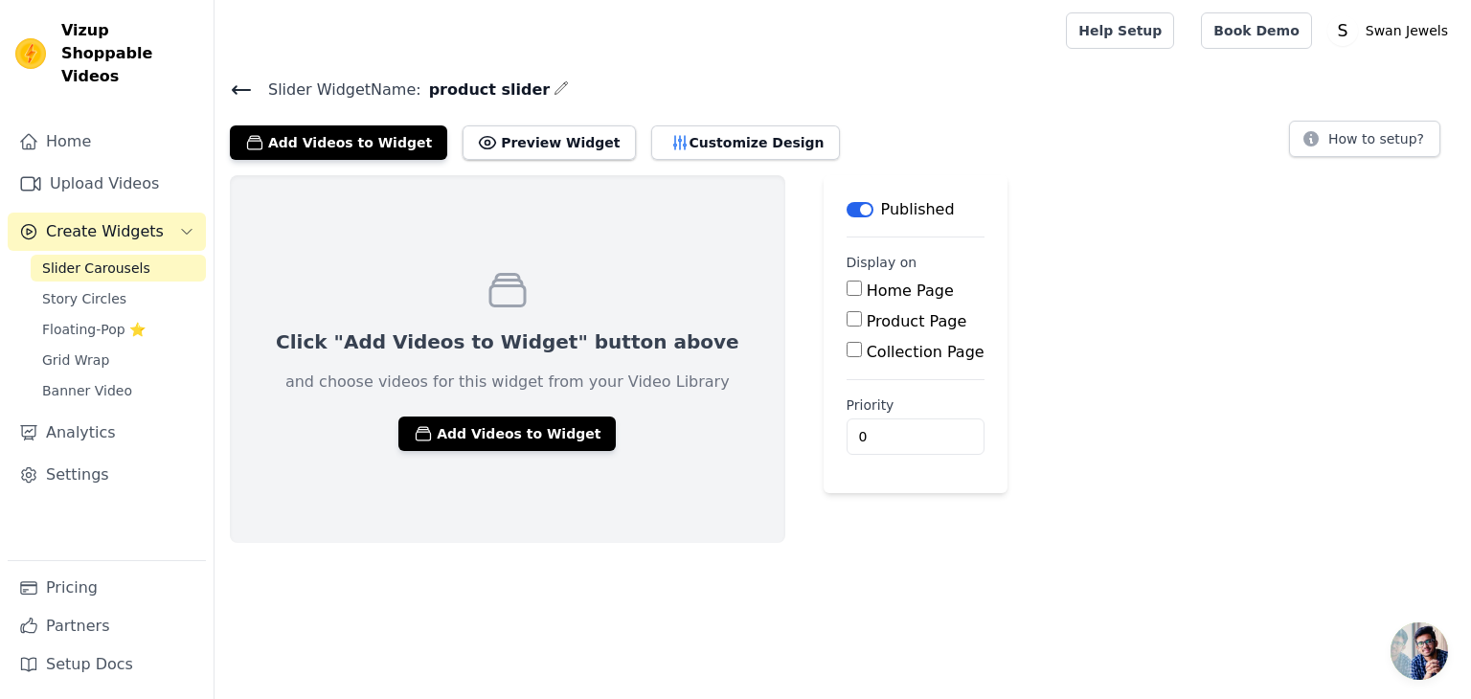
click at [847, 318] on input "Product Page" at bounding box center [854, 318] width 15 height 15
checkbox input "true"
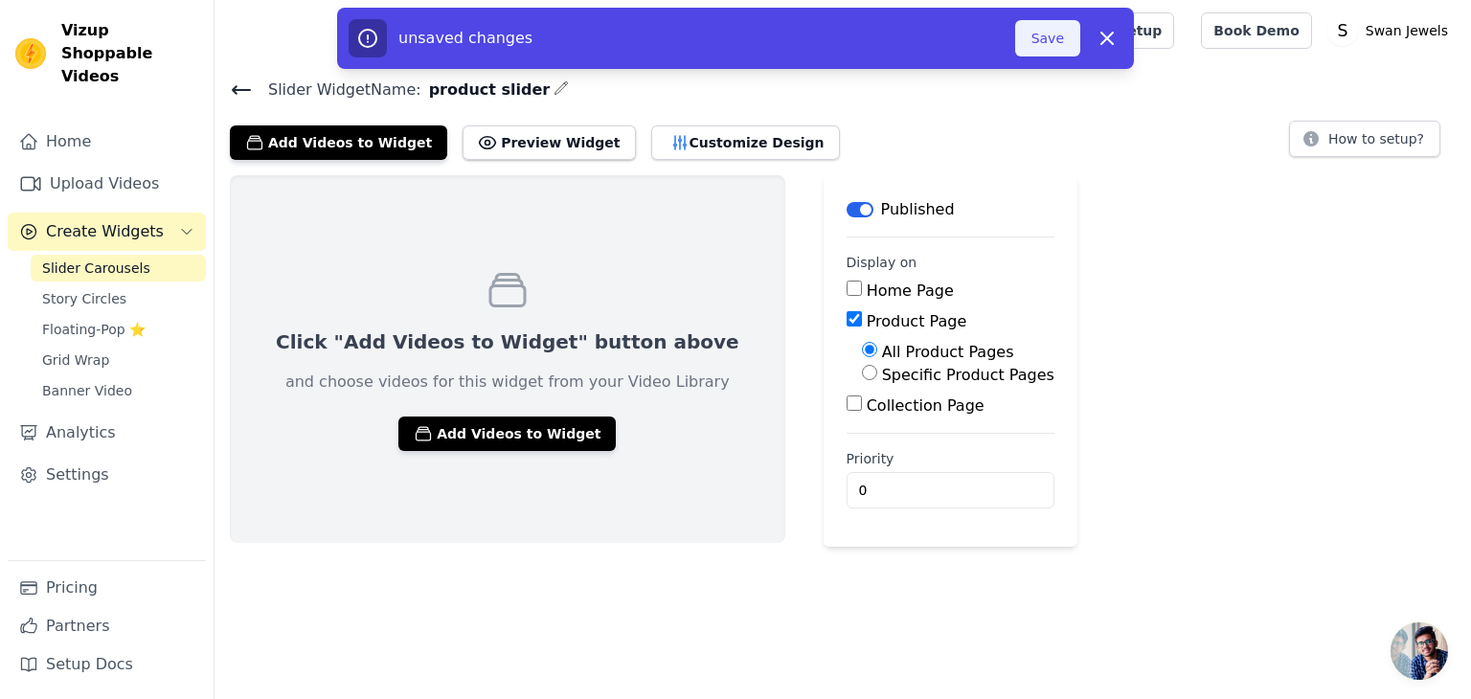
click at [1050, 43] on button "Save" at bounding box center [1047, 38] width 65 height 36
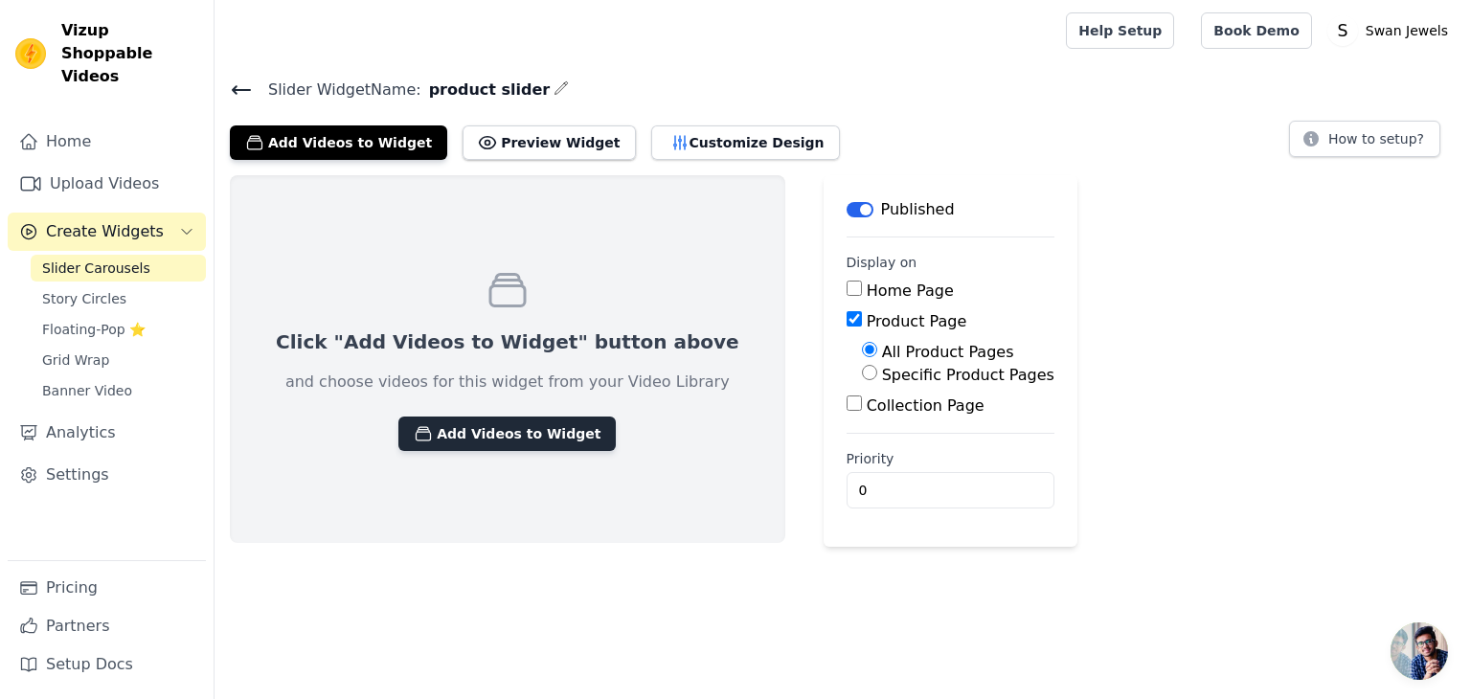
click at [467, 437] on button "Add Videos to Widget" at bounding box center [506, 434] width 217 height 34
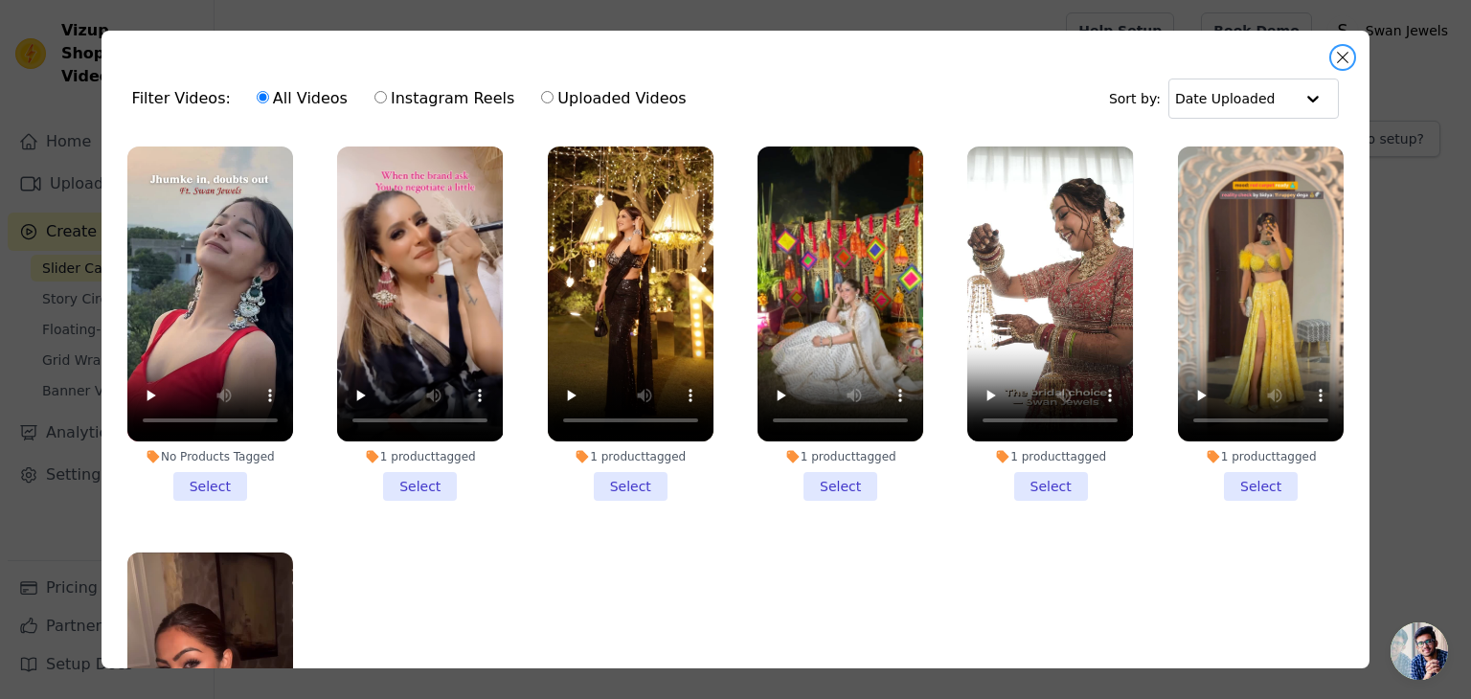
click at [1338, 56] on button "Close modal" at bounding box center [1343, 57] width 23 height 23
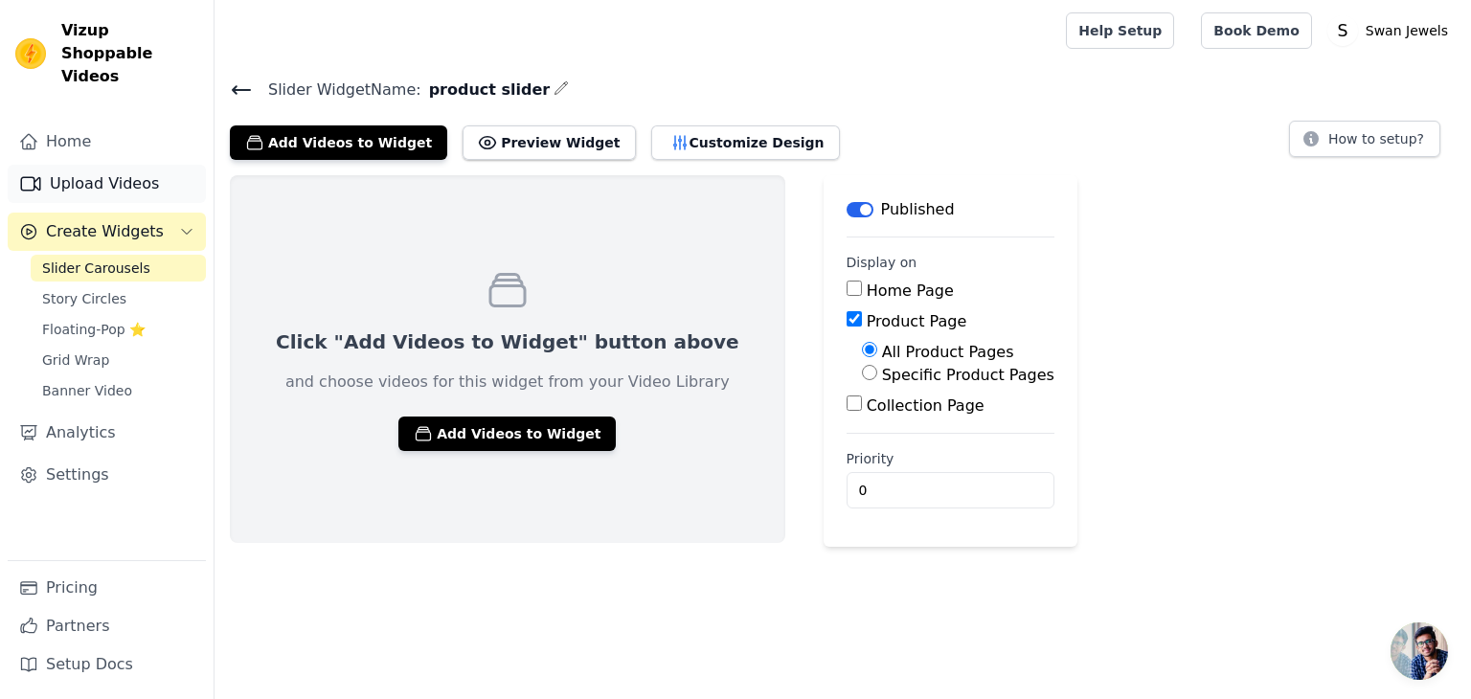
click at [84, 166] on link "Upload Videos" at bounding box center [107, 184] width 198 height 38
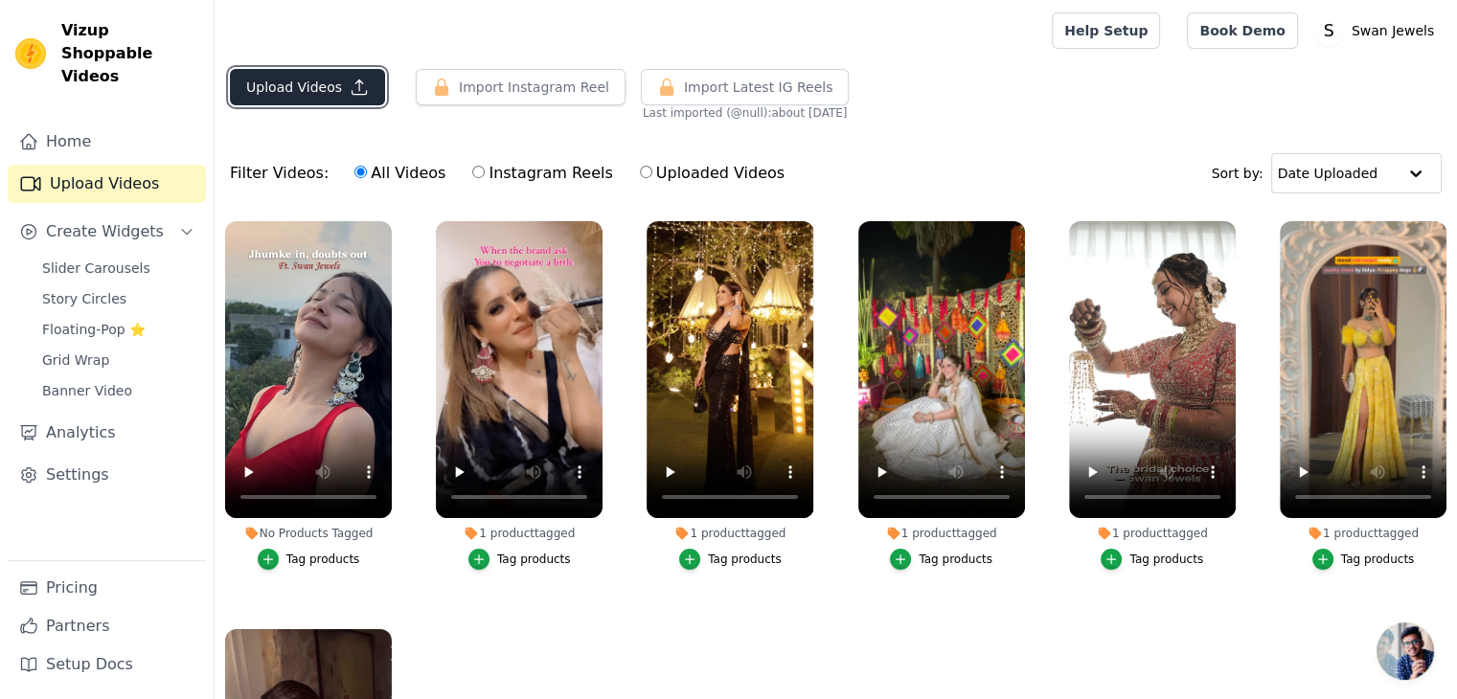
click at [315, 89] on button "Upload Videos" at bounding box center [307, 87] width 155 height 36
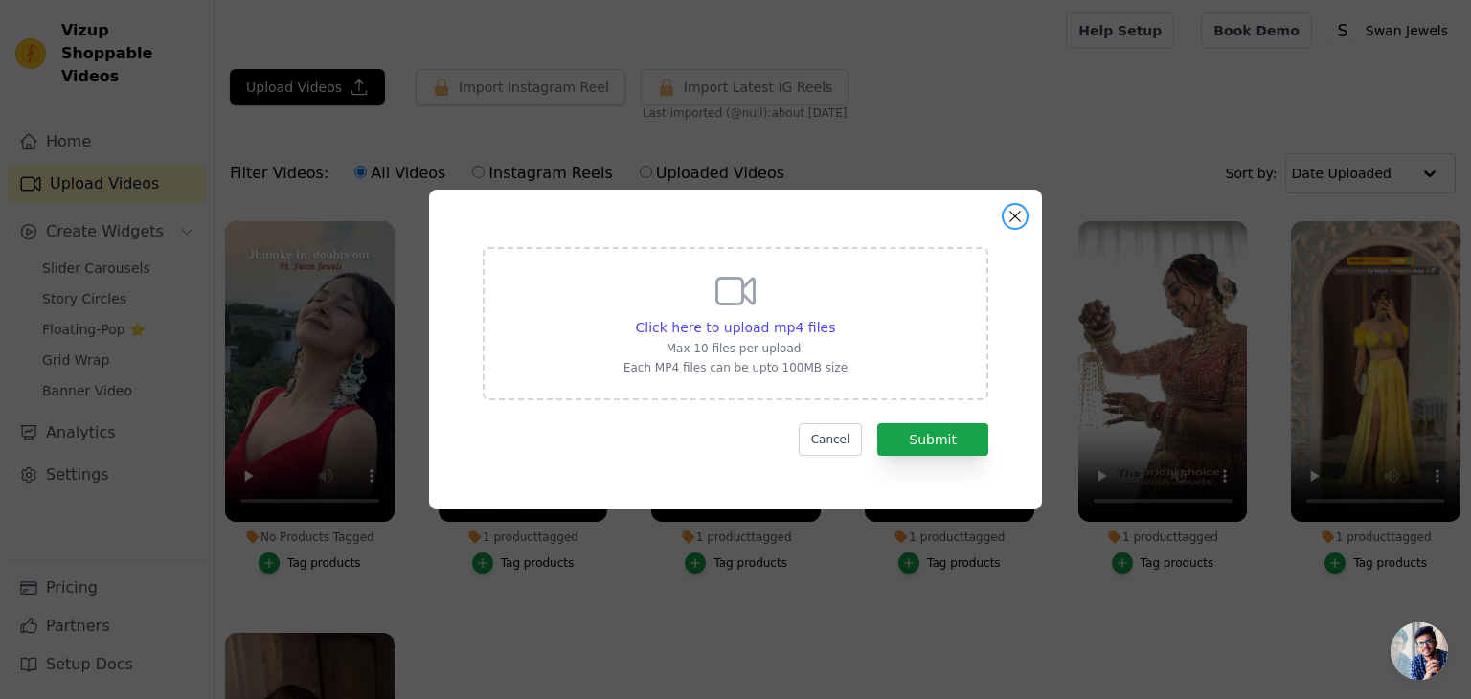
drag, startPoint x: 1019, startPoint y: 218, endPoint x: 1006, endPoint y: 215, distance: 13.9
click at [1018, 218] on button "Close modal" at bounding box center [1015, 216] width 23 height 23
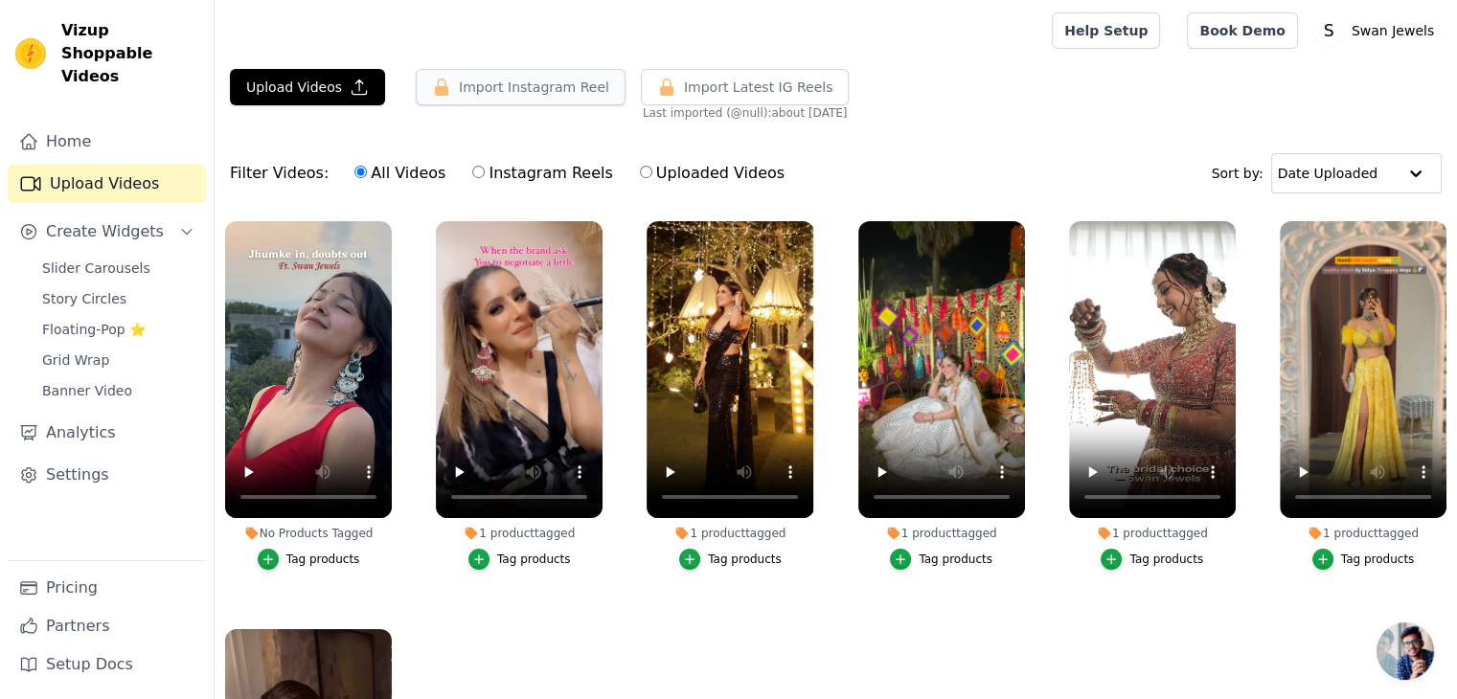
click at [534, 89] on button "Import Instagram Reel" at bounding box center [521, 87] width 210 height 36
click at [535, 89] on button "Import Instagram Reel" at bounding box center [521, 87] width 210 height 36
click at [536, 89] on button "Import Instagram Reel" at bounding box center [521, 87] width 210 height 36
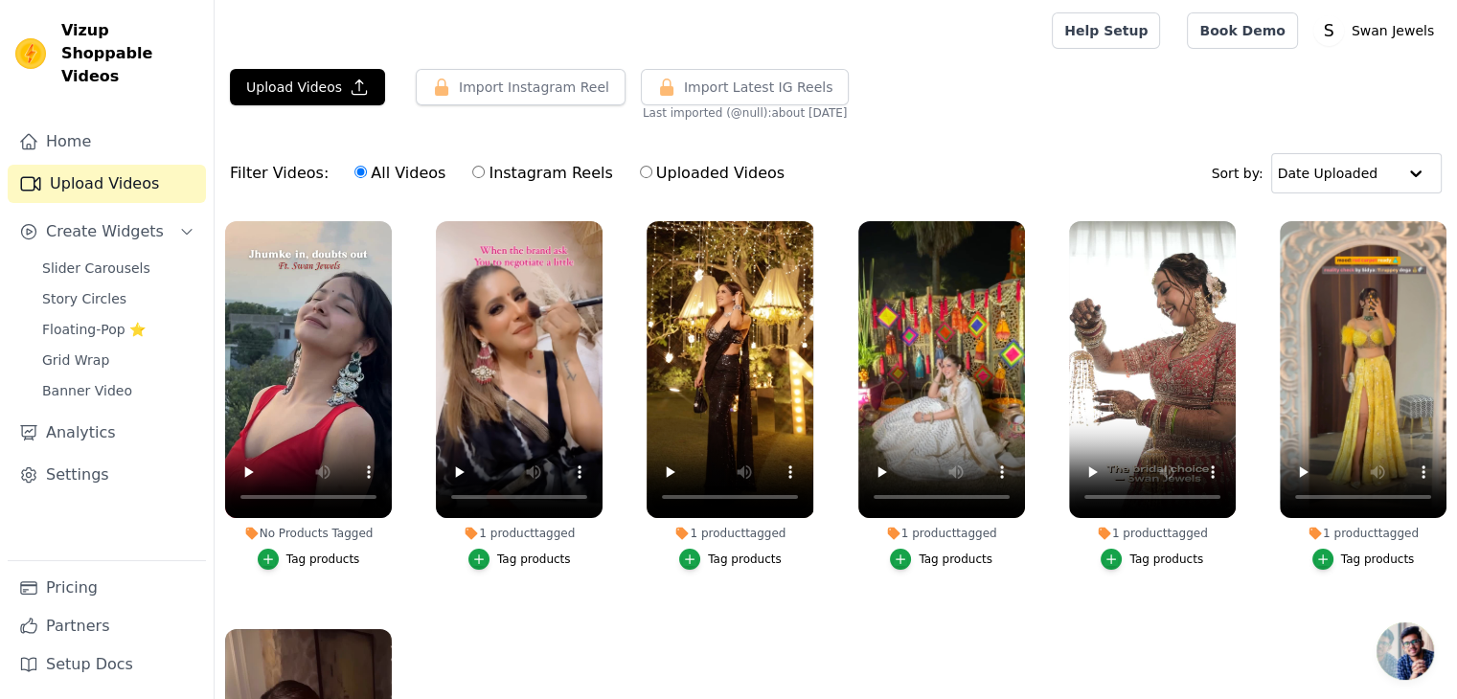
drag, startPoint x: 927, startPoint y: 108, endPoint x: 732, endPoint y: 93, distance: 196.0
click at [925, 108] on div "Upload Videos Import Instagram Reel Set Instagram Username Import Latest IG Ree…" at bounding box center [836, 95] width 1242 height 52
click at [1346, 176] on input "text" at bounding box center [1336, 173] width 119 height 38
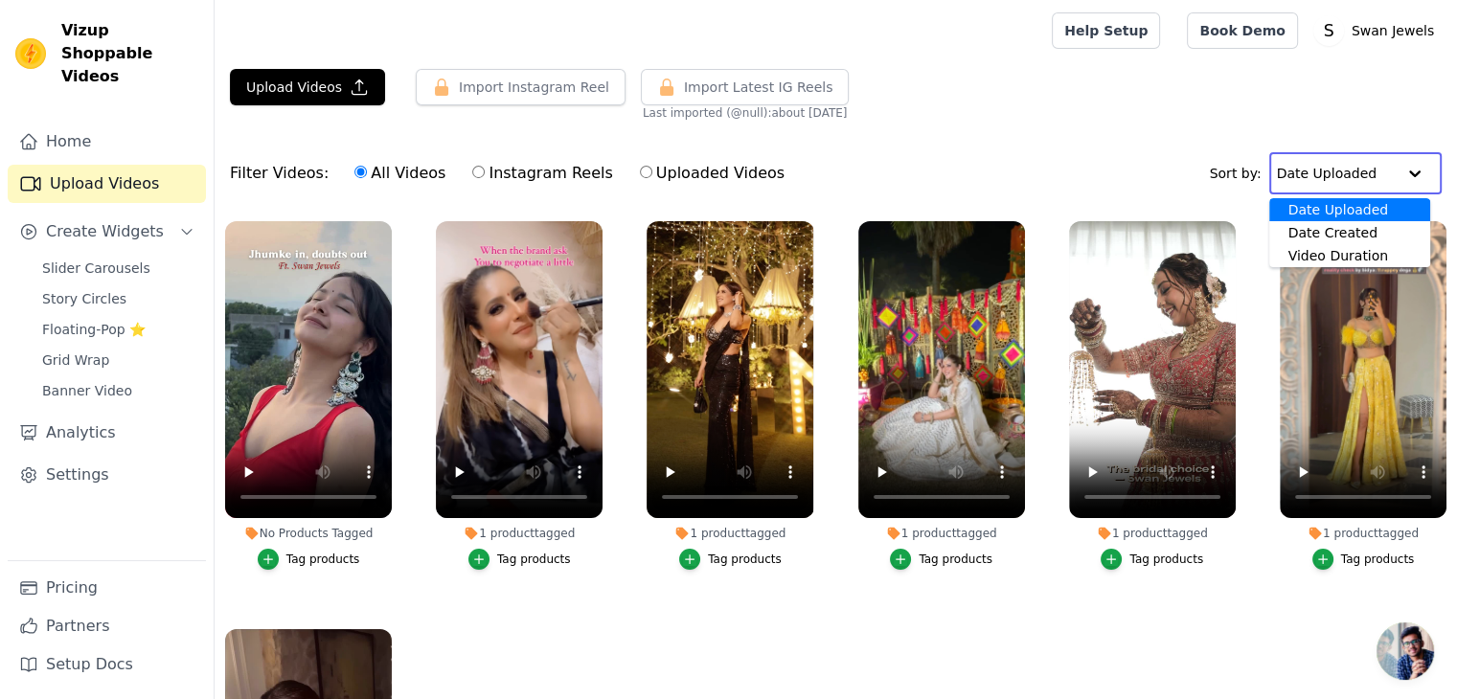
click at [1346, 176] on input "text" at bounding box center [1336, 173] width 119 height 38
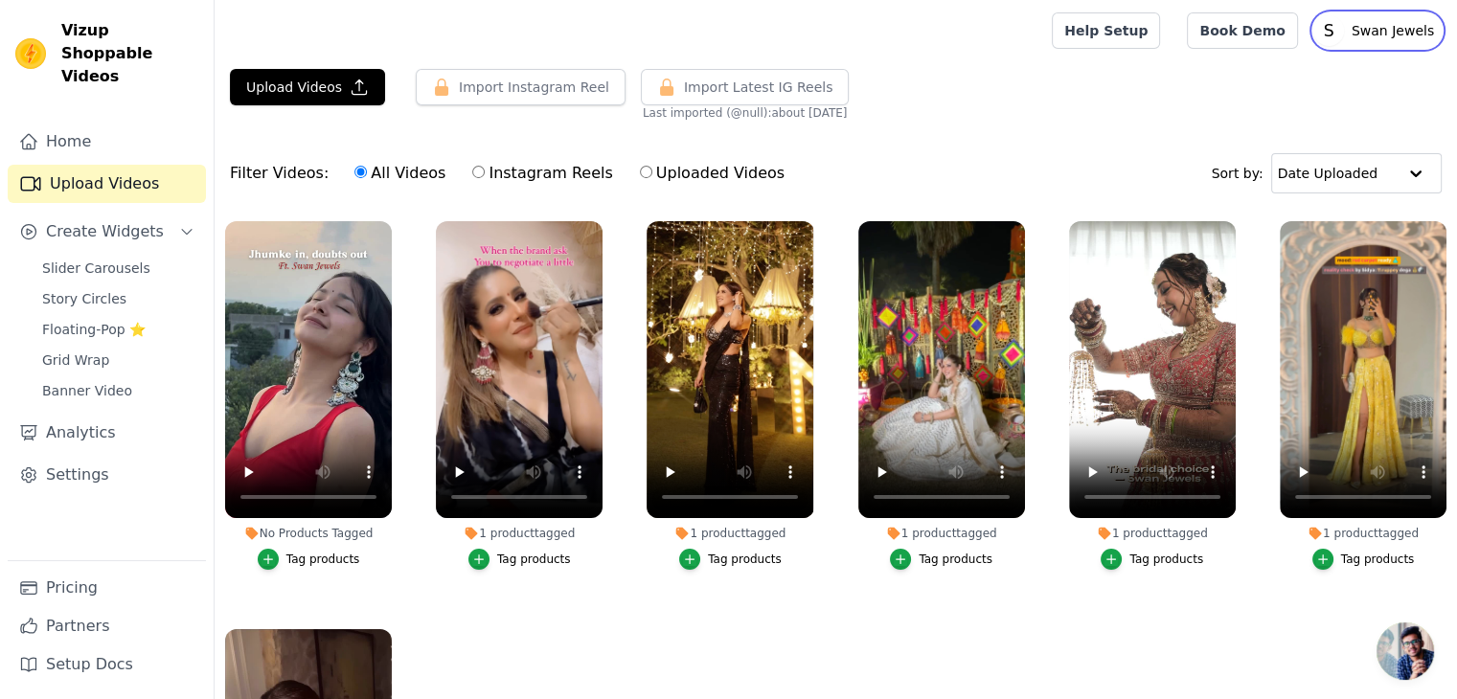
click at [1376, 24] on p "Swan Jewels" at bounding box center [1393, 30] width 98 height 34
click at [1319, 78] on link "Settings" at bounding box center [1350, 79] width 184 height 34
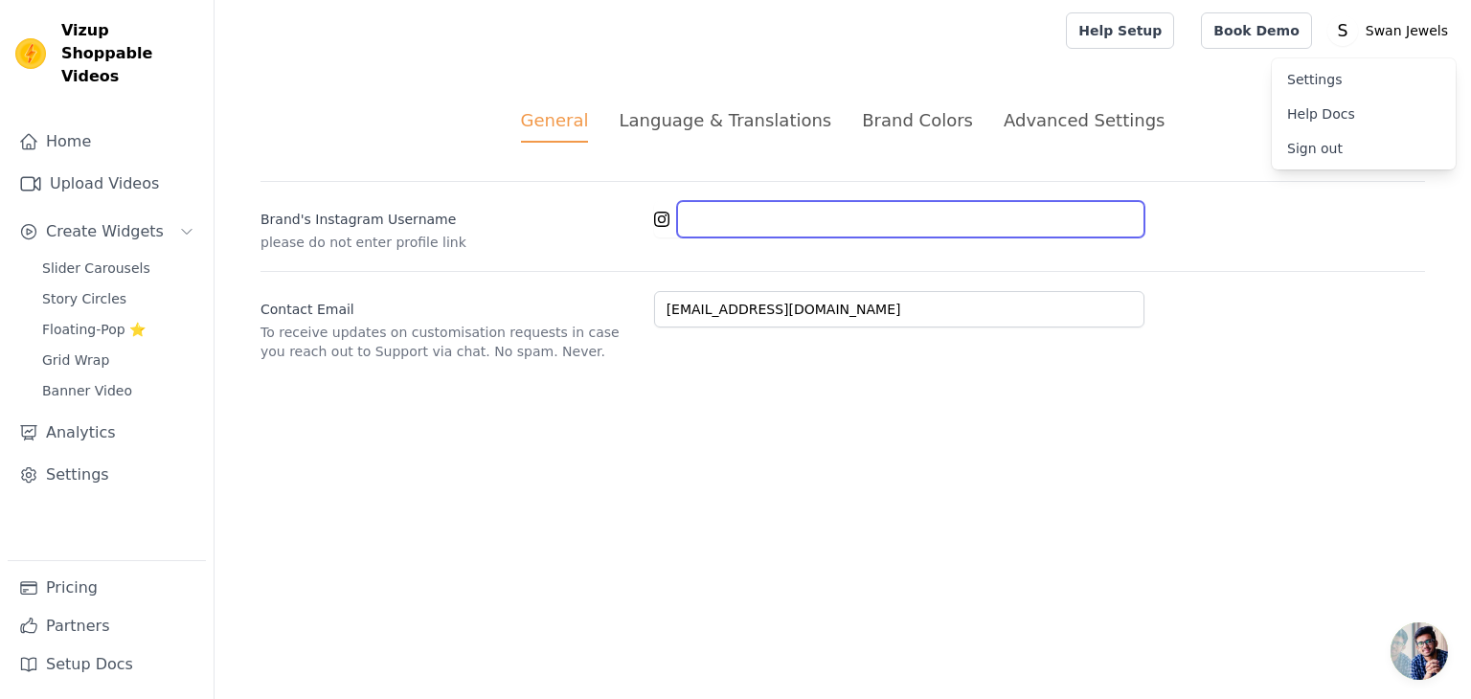
click at [696, 212] on input "Brand's Instagram Username" at bounding box center [910, 219] width 467 height 36
click at [709, 208] on input "Brand's Instagram Username" at bounding box center [910, 219] width 467 height 36
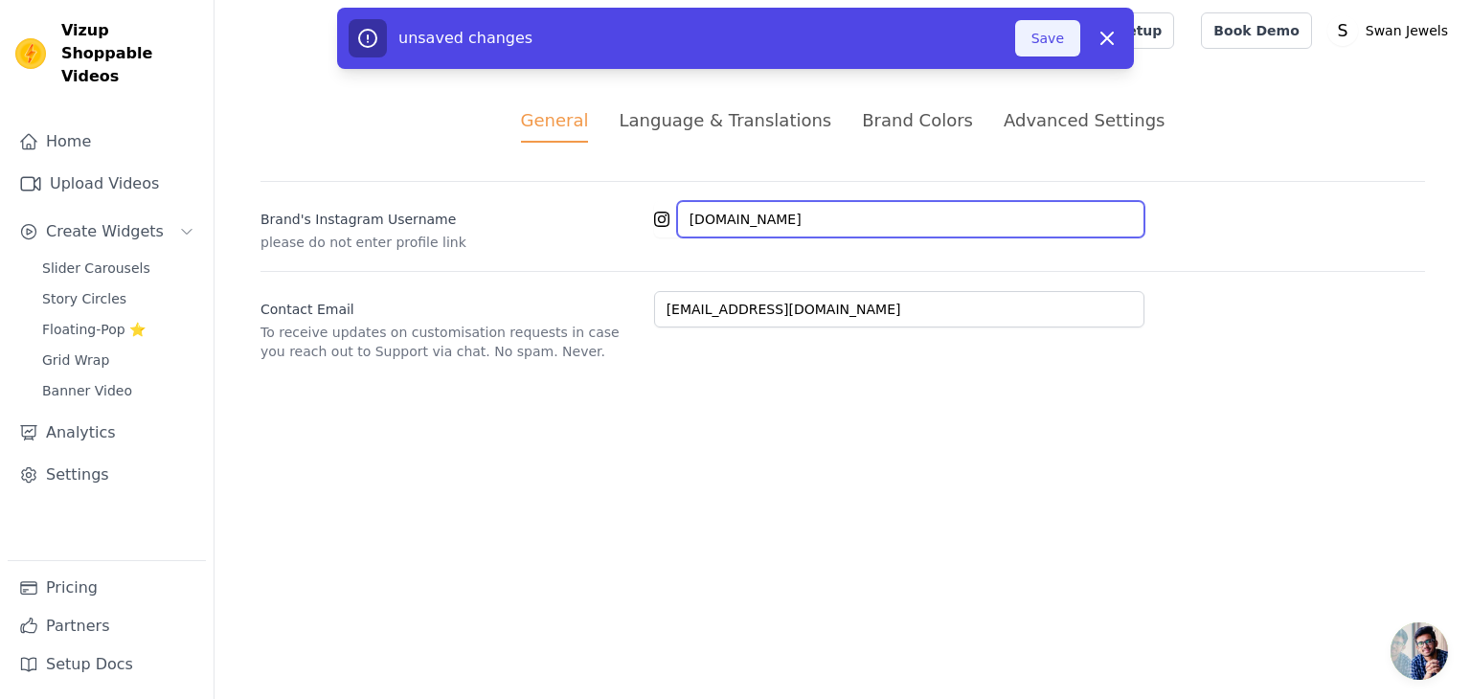
type input "[DOMAIN_NAME]"
click at [1052, 34] on button "Save" at bounding box center [1047, 38] width 65 height 36
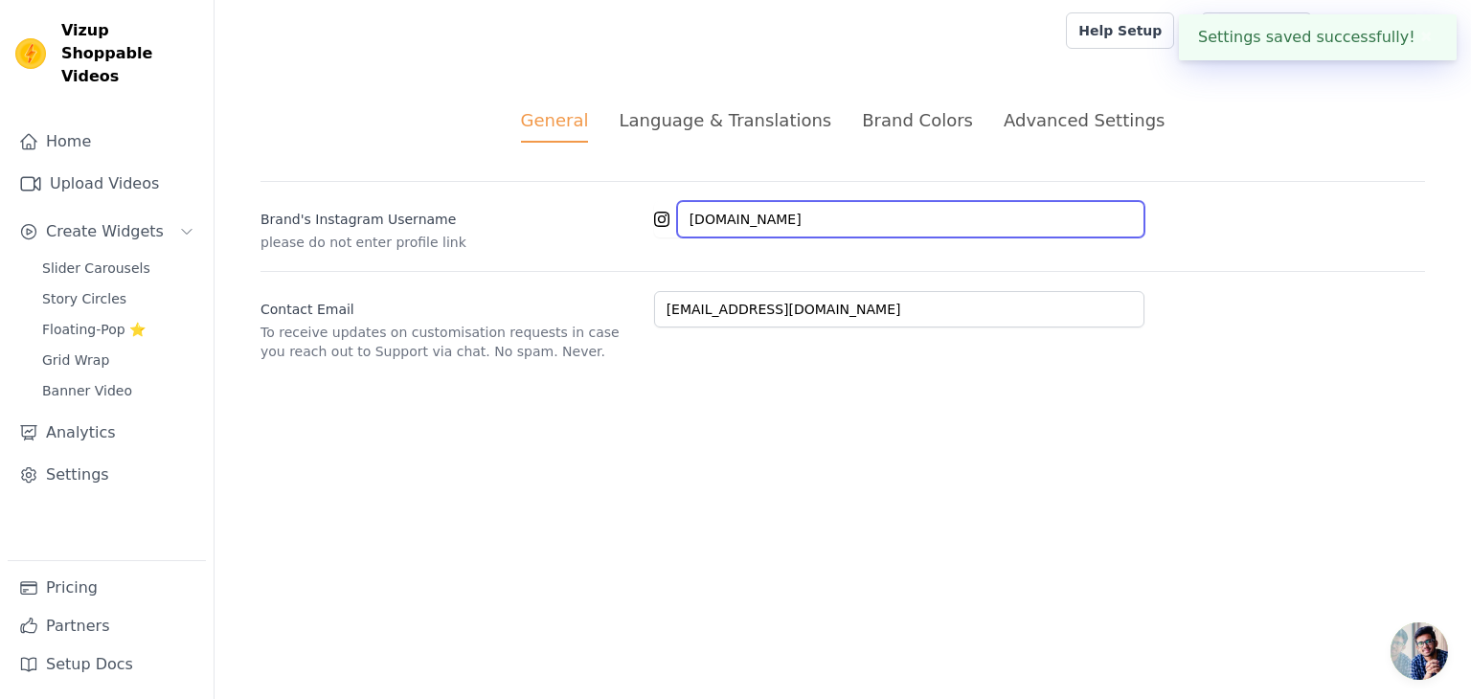
click at [797, 220] on input "[DOMAIN_NAME]" at bounding box center [910, 219] width 467 height 36
click at [484, 102] on div "General Language & Translations Brand Colors Advanced Settings unsaved changes …" at bounding box center [843, 234] width 1257 height 346
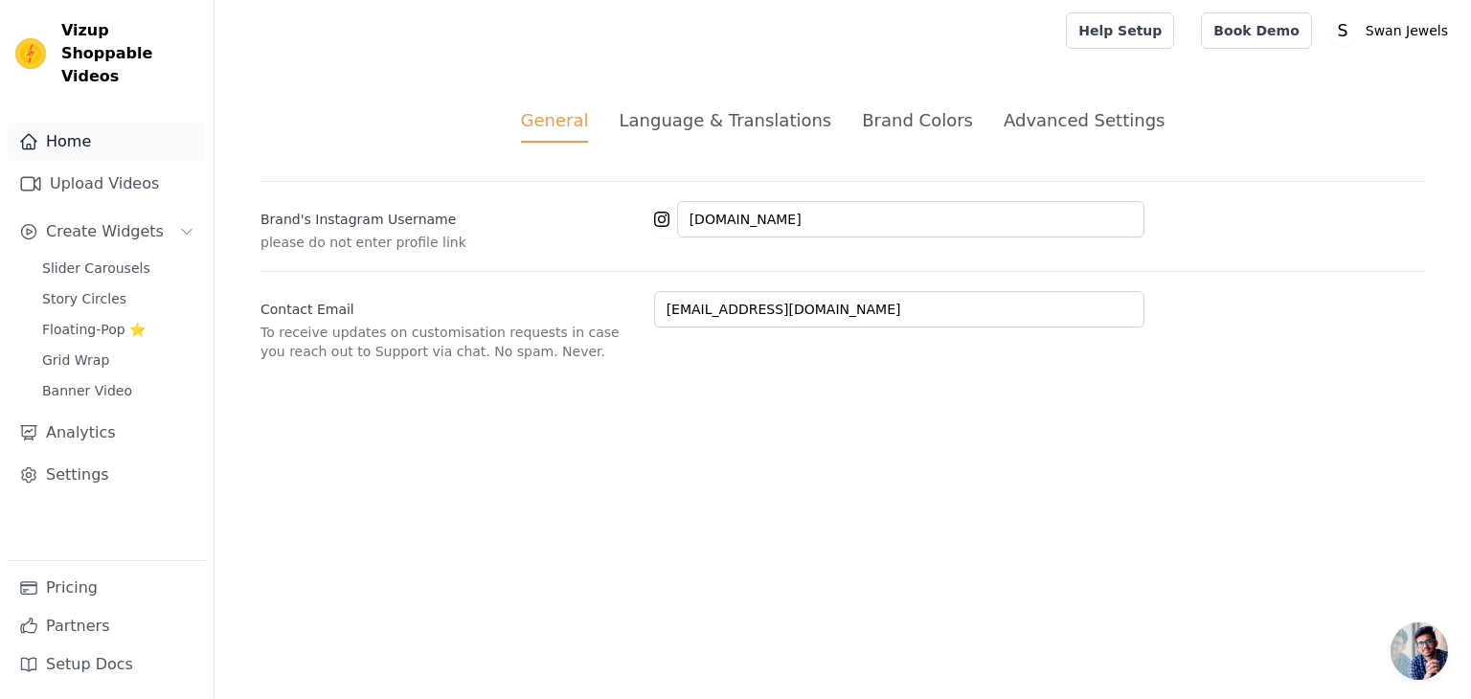
click at [59, 128] on link "Home" at bounding box center [107, 142] width 198 height 38
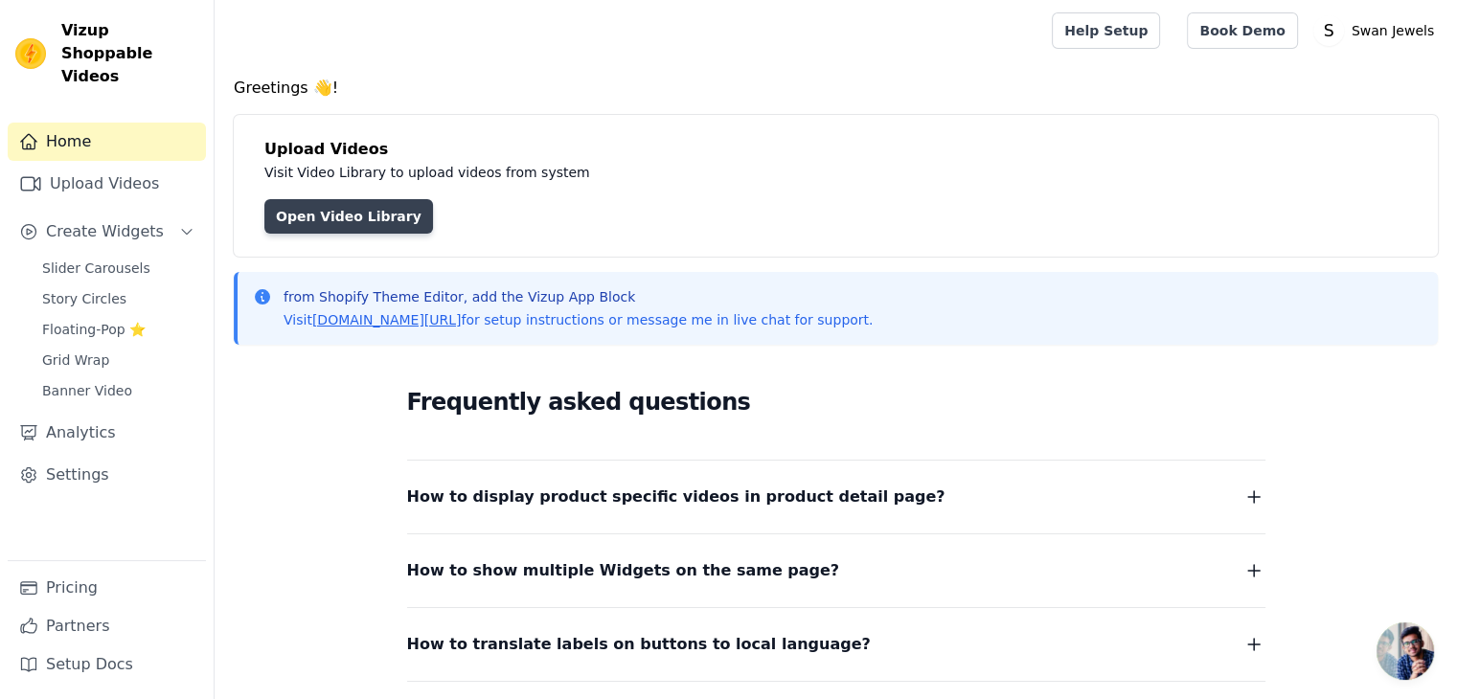
click at [322, 216] on link "Open Video Library" at bounding box center [348, 216] width 169 height 34
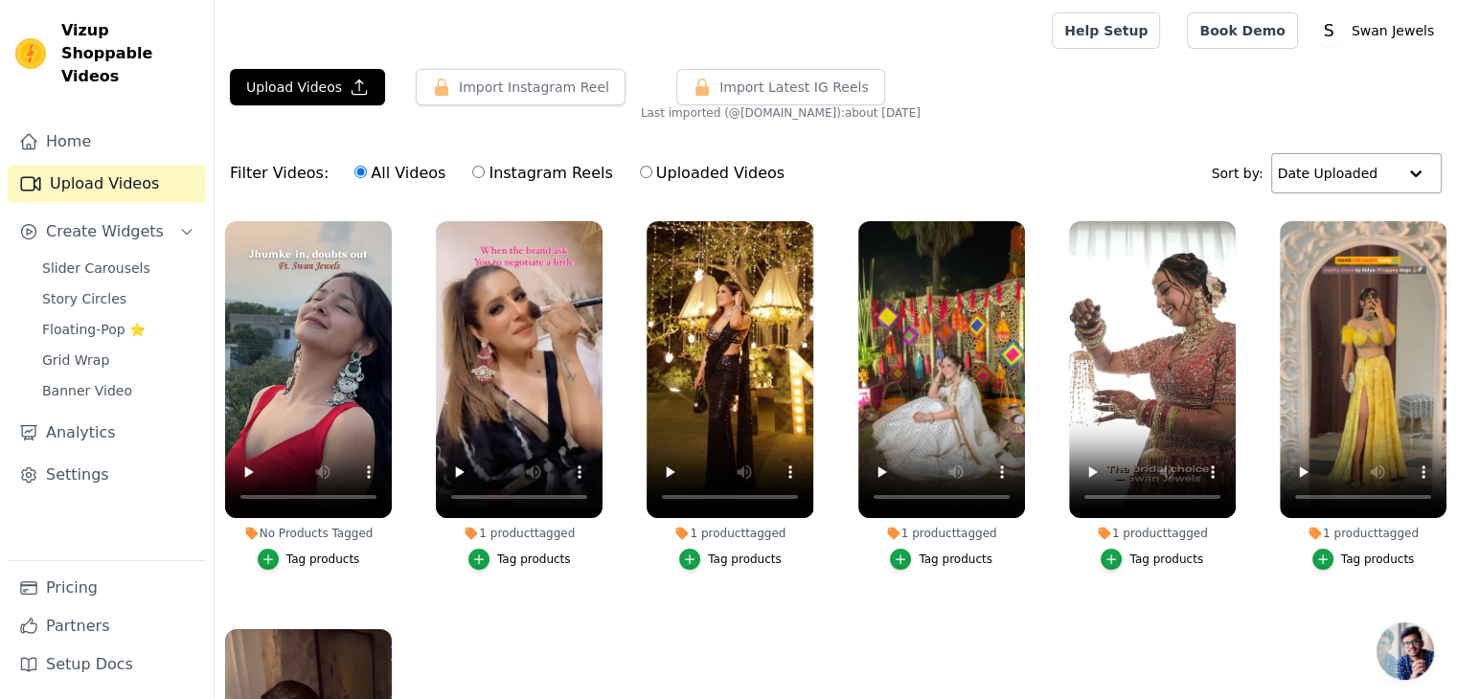
click at [1330, 177] on input "text" at bounding box center [1337, 173] width 119 height 38
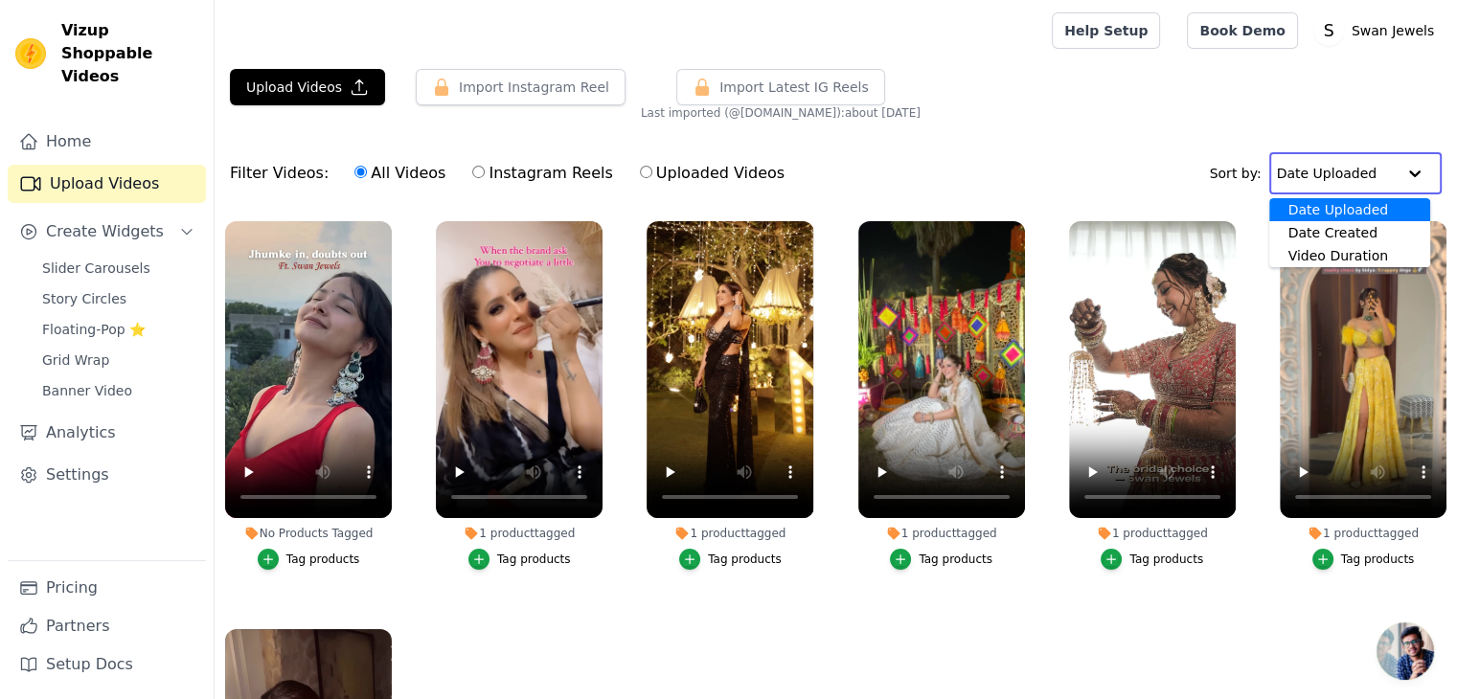
click at [1331, 177] on input "text" at bounding box center [1336, 173] width 119 height 38
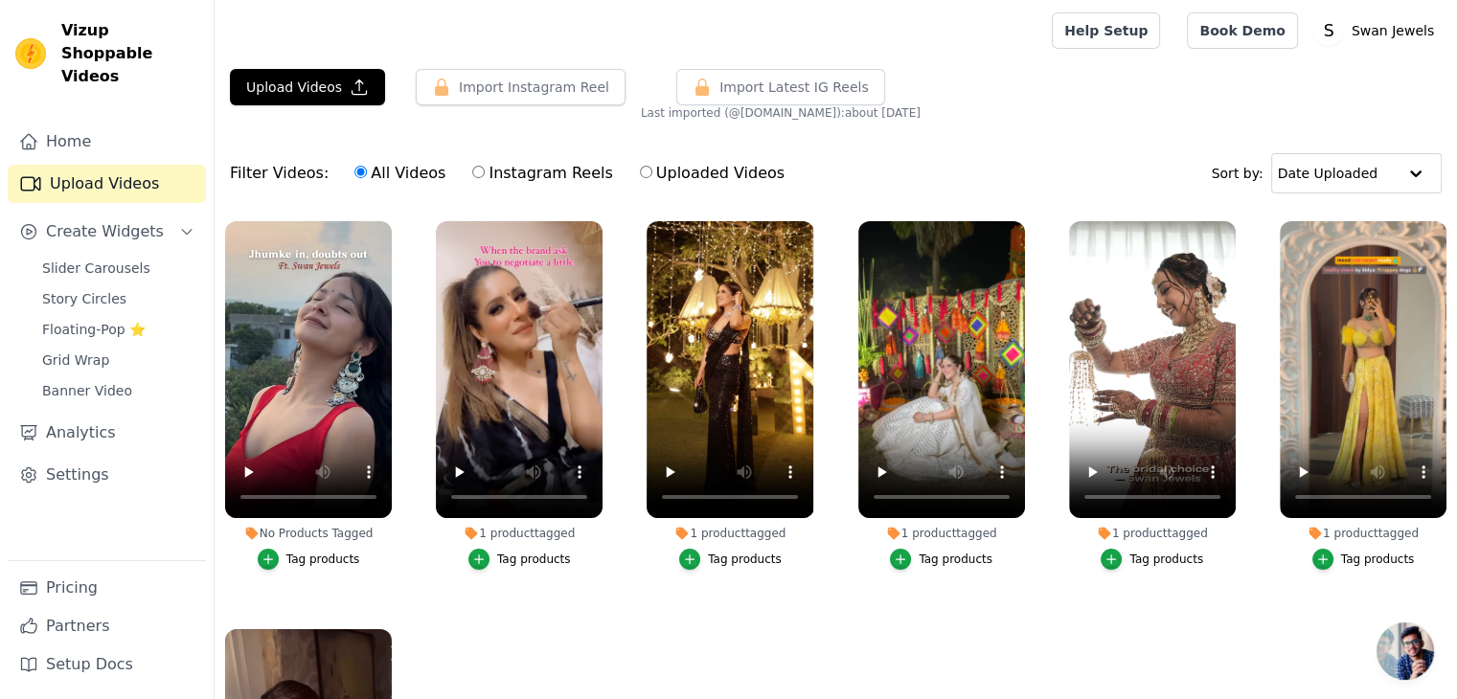
click at [490, 42] on div at bounding box center [629, 30] width 799 height 61
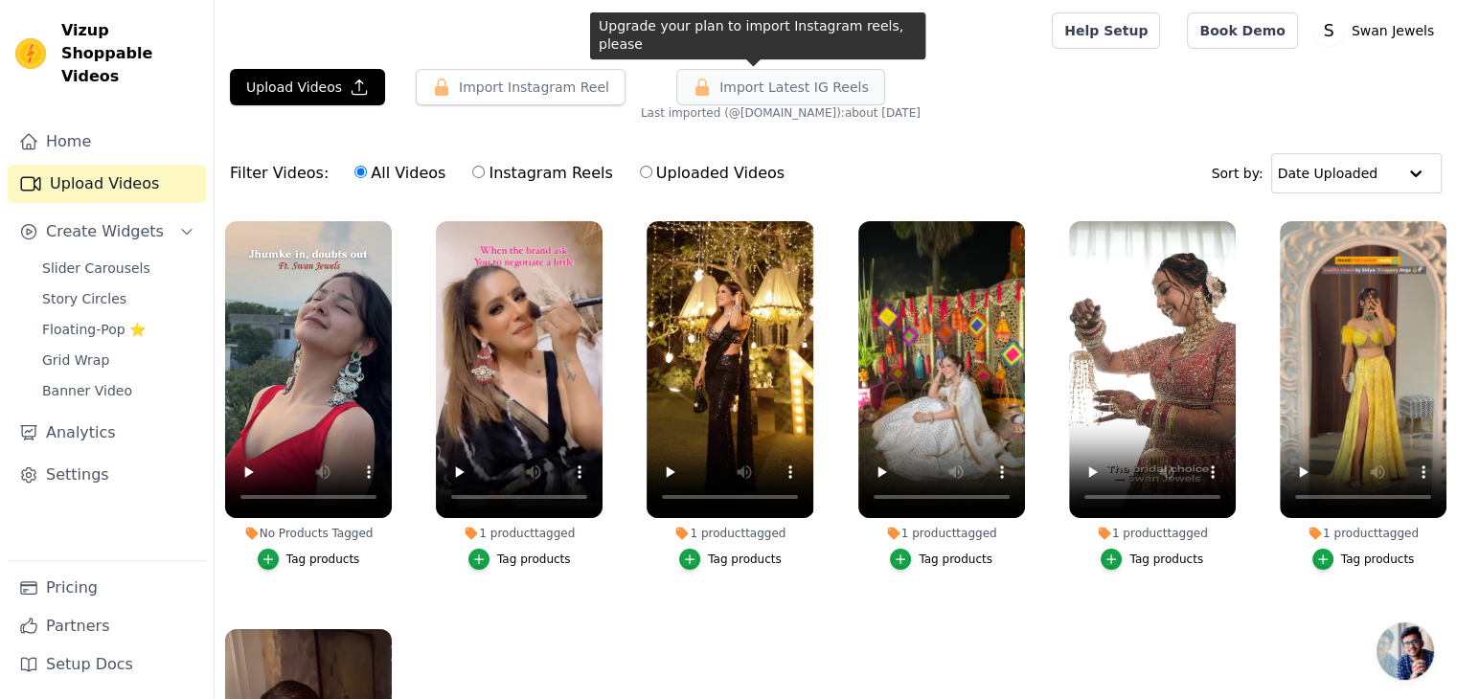
click at [692, 96] on button "Import Latest IG Reels" at bounding box center [780, 87] width 209 height 36
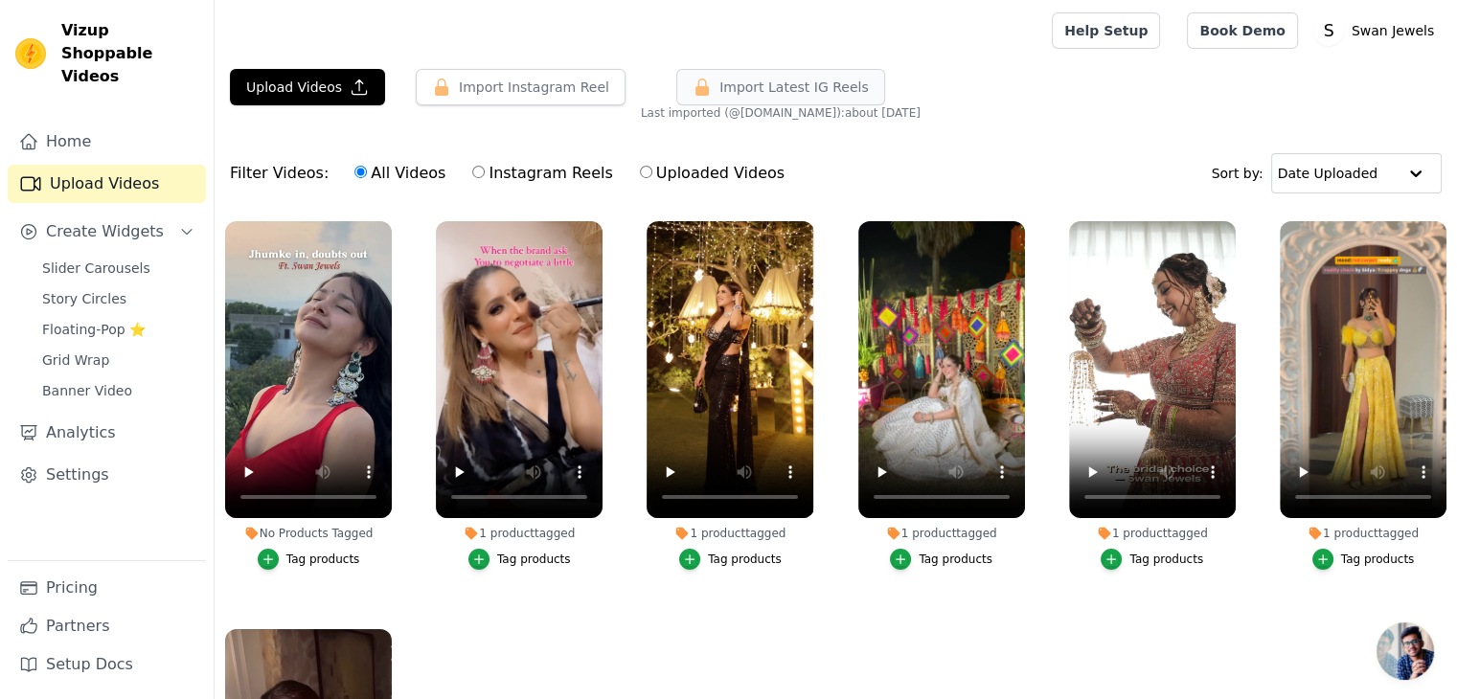
click at [719, 89] on span "Import Latest IG Reels" at bounding box center [793, 87] width 149 height 19
click at [695, 91] on icon "button" at bounding box center [701, 87] width 13 height 17
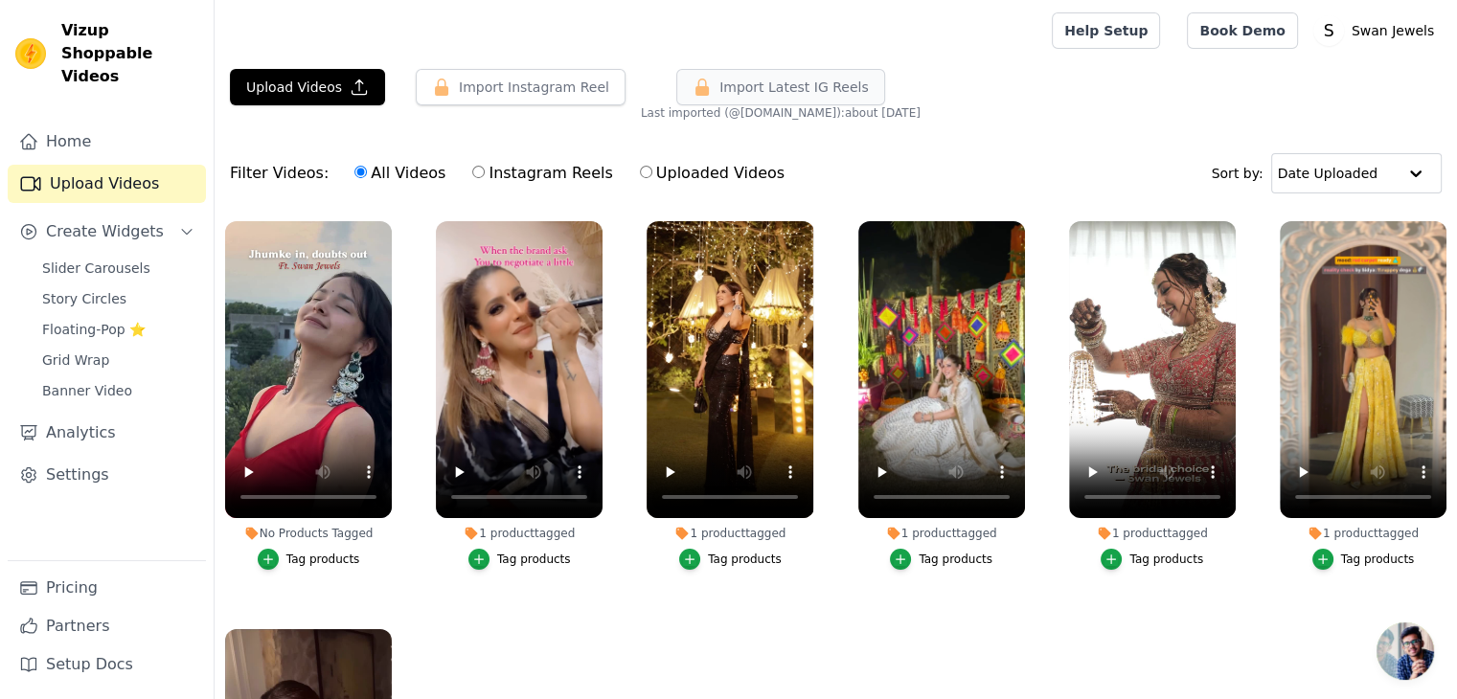
click at [695, 91] on icon "button" at bounding box center [701, 87] width 13 height 17
click at [695, 90] on icon "button" at bounding box center [701, 87] width 13 height 17
click at [695, 89] on icon "button" at bounding box center [701, 87] width 13 height 17
click at [72, 580] on link "Pricing" at bounding box center [107, 588] width 198 height 38
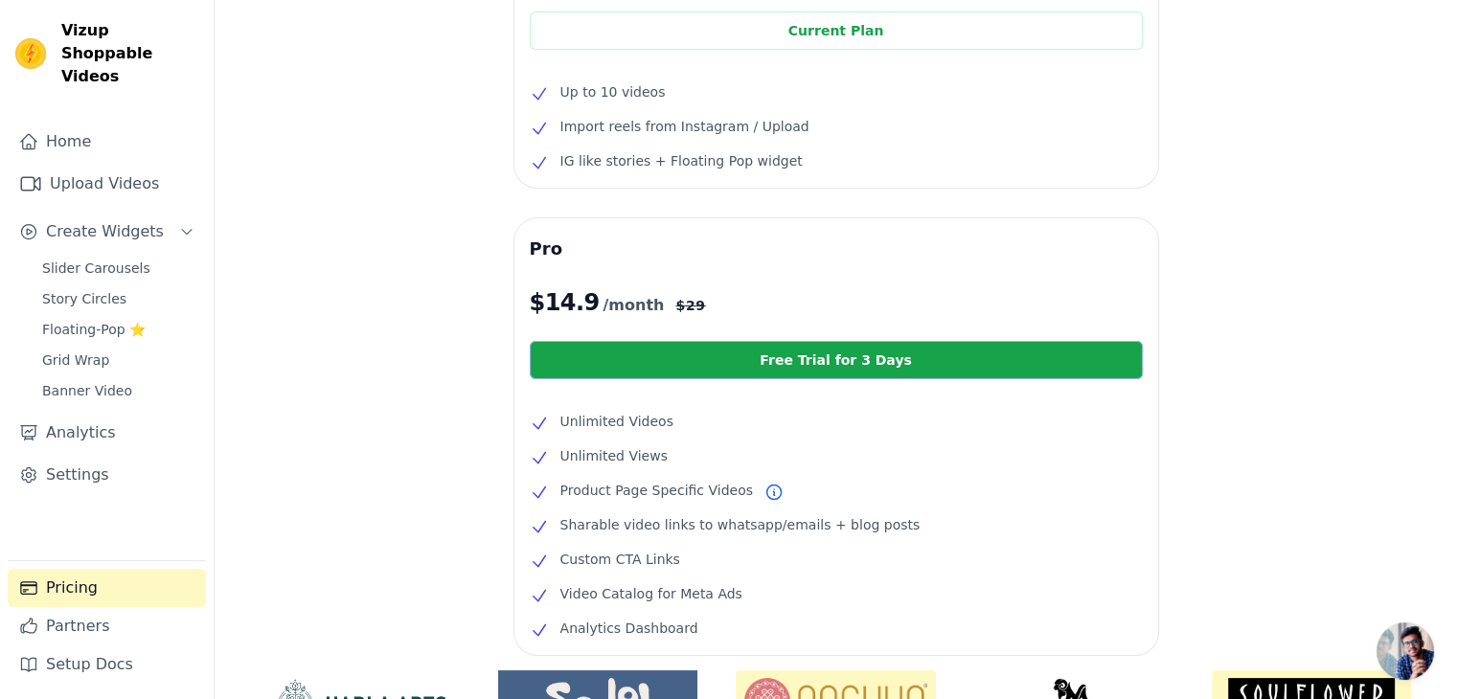
scroll to position [203, 0]
click at [739, 351] on link "Free Trial for 3 Days" at bounding box center [836, 360] width 613 height 38
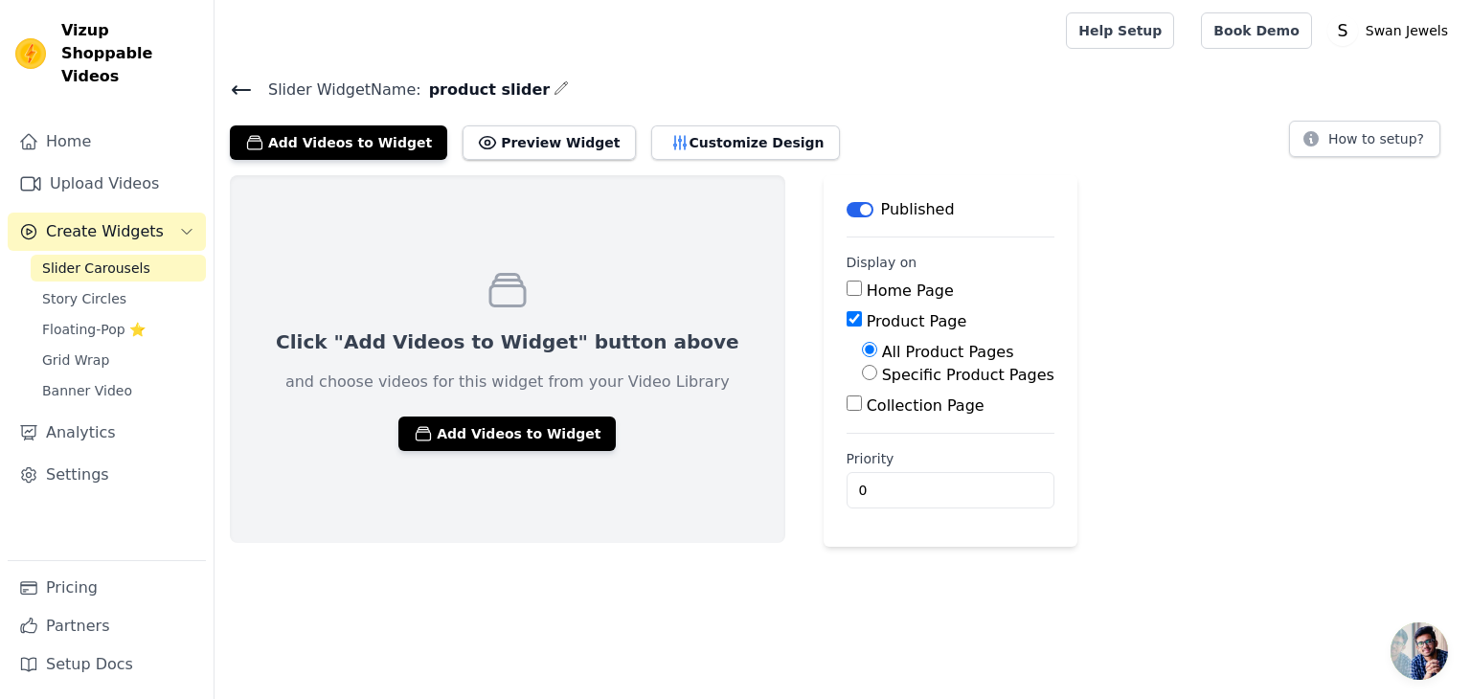
click at [847, 320] on input "Product Page" at bounding box center [854, 318] width 15 height 15
checkbox input "false"
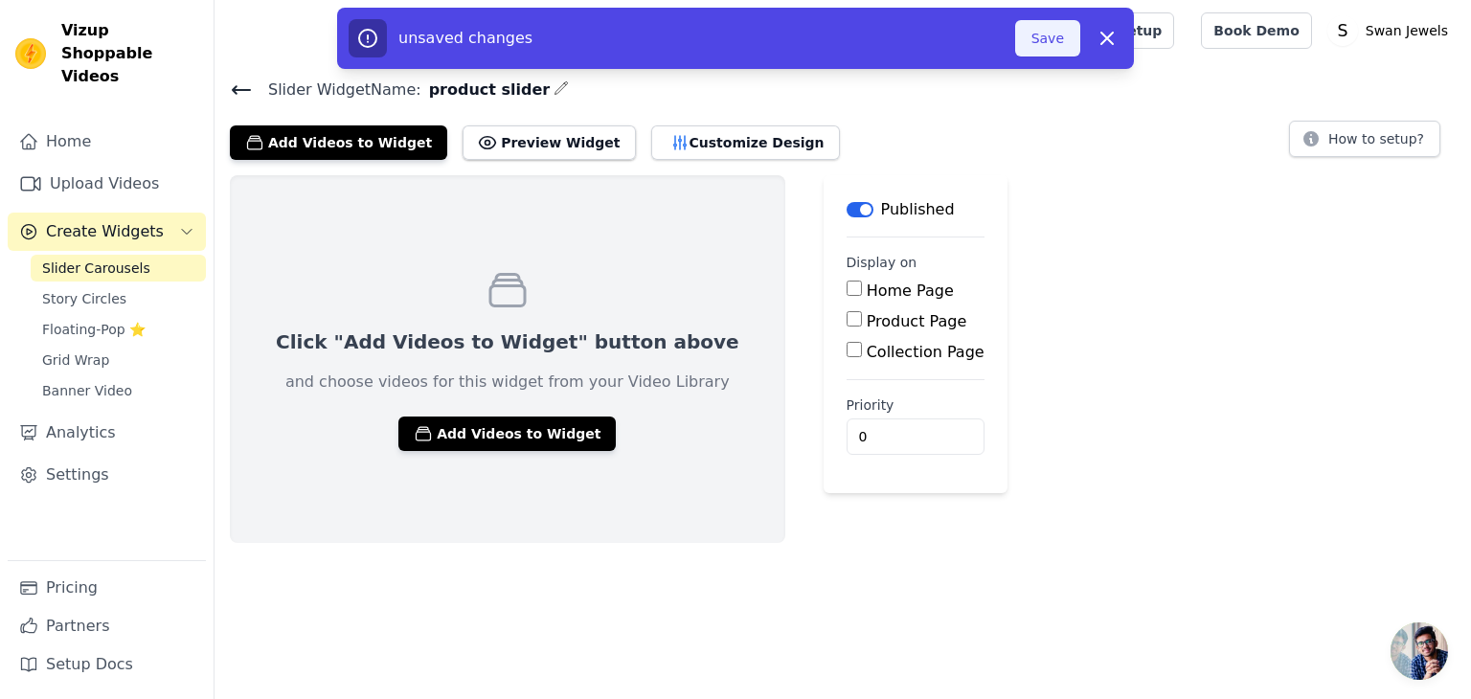
click at [1031, 46] on button "Save" at bounding box center [1047, 38] width 65 height 36
click at [1054, 34] on button "Save" at bounding box center [1047, 38] width 65 height 36
click at [1094, 183] on div "Click "Add Videos to Widget" button above and choose videos for this widget fro…" at bounding box center [843, 359] width 1257 height 368
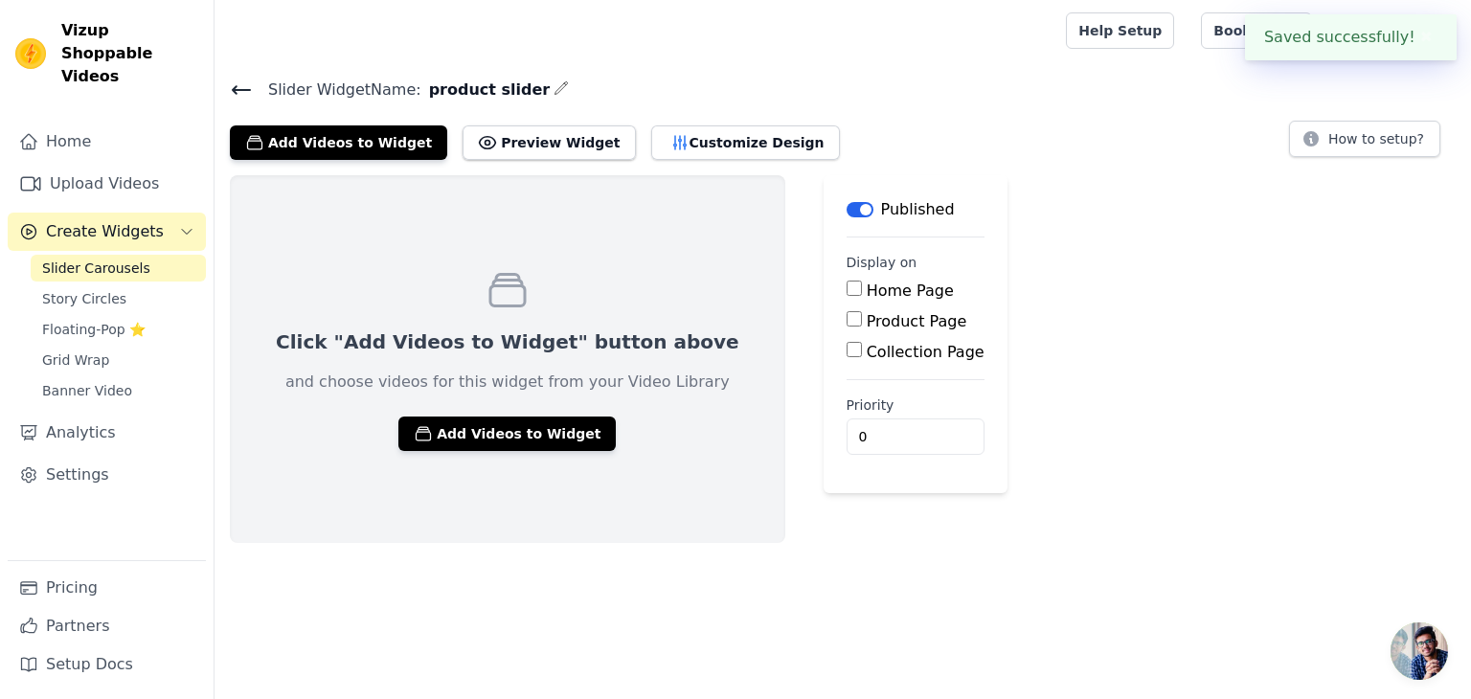
click at [241, 90] on icon at bounding box center [241, 90] width 23 height 23
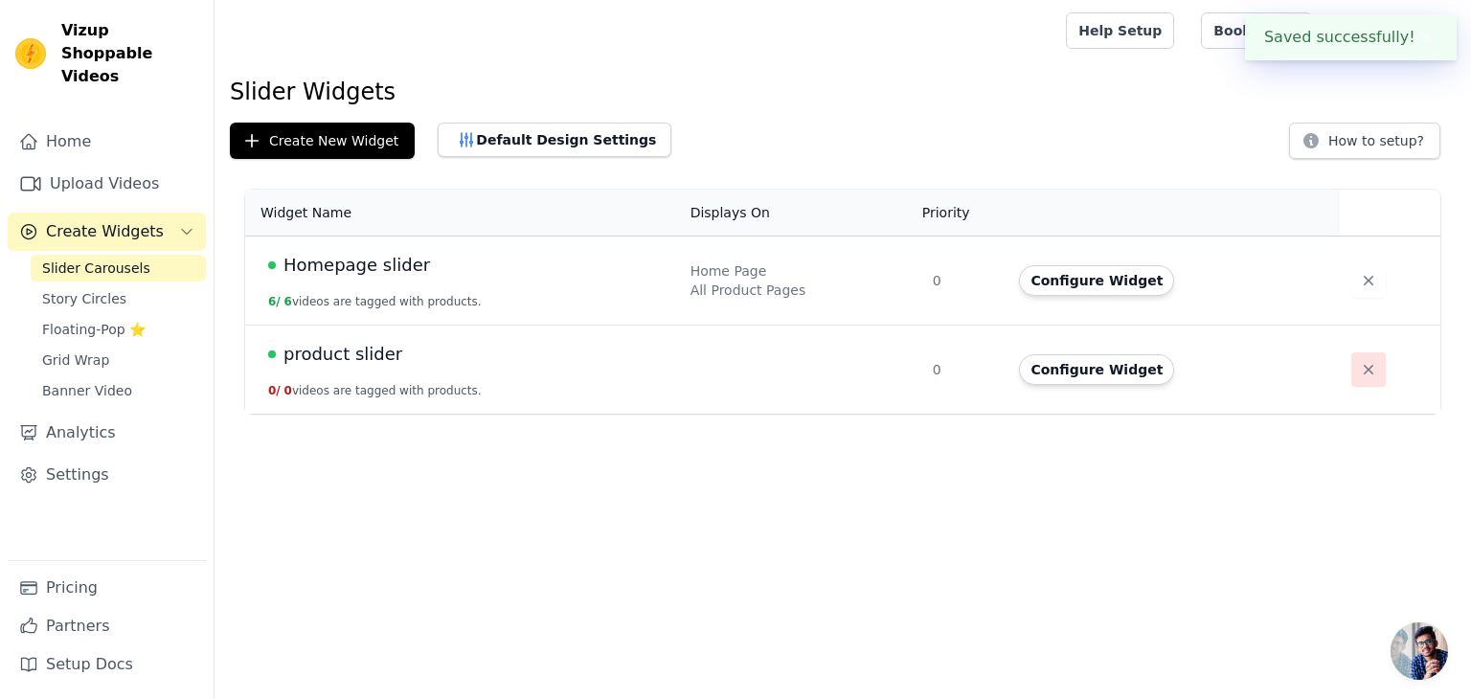
click at [1359, 370] on icon "button" at bounding box center [1368, 369] width 19 height 19
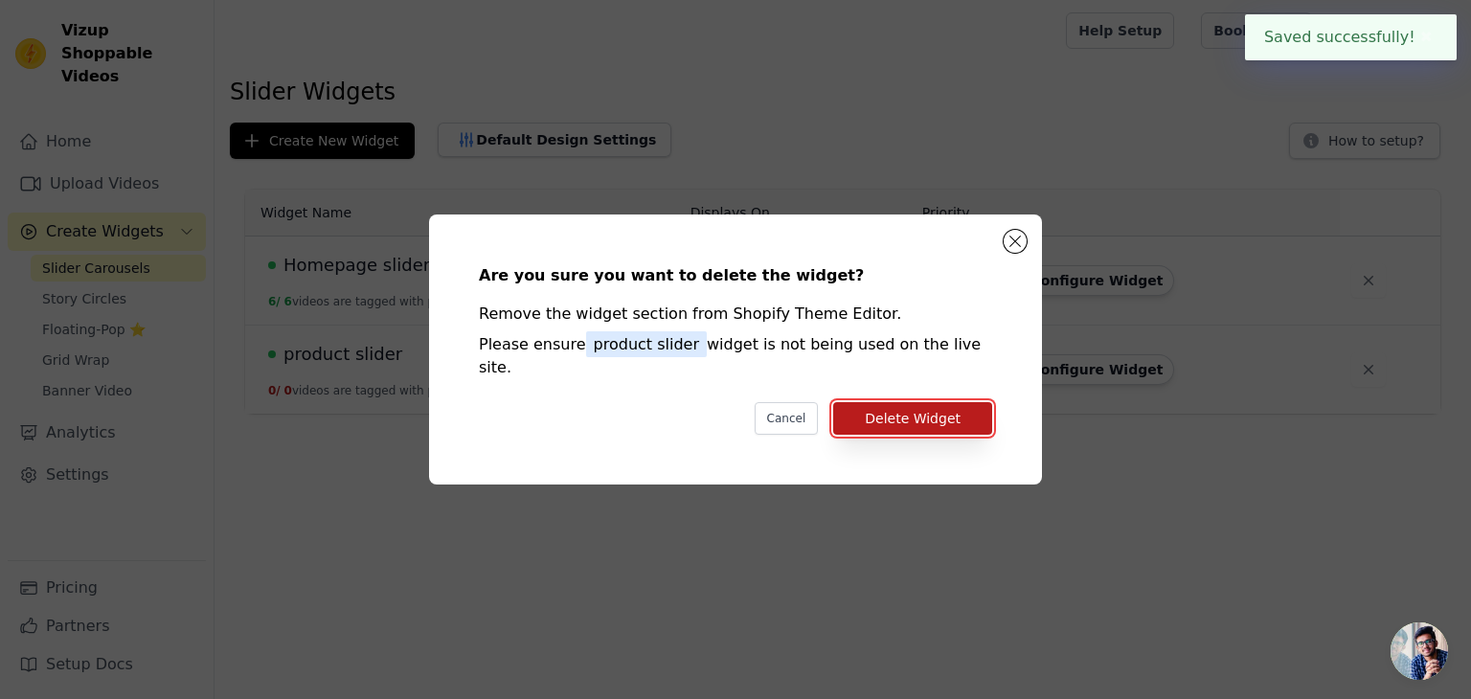
click at [893, 408] on button "Delete Widget" at bounding box center [912, 418] width 159 height 33
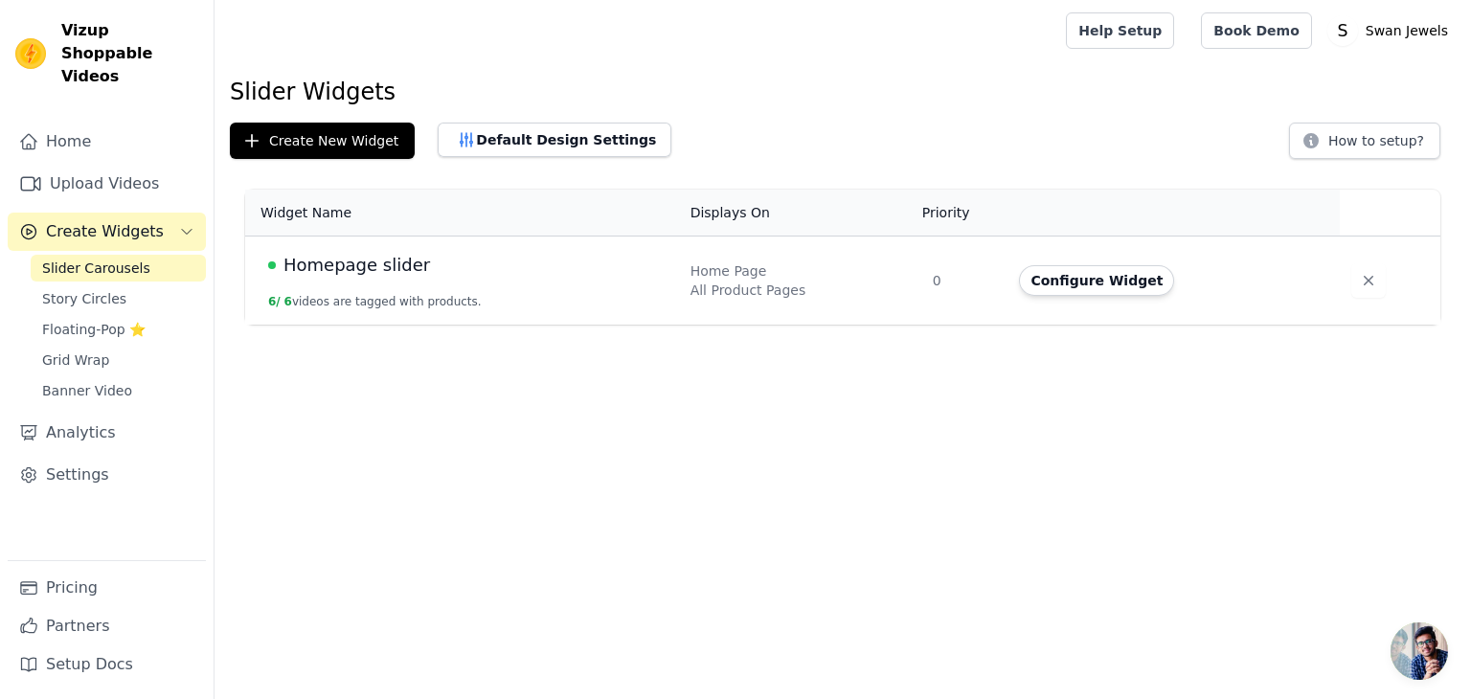
click at [634, 69] on main "Slider Widgets Create New Widget Default Design Settings How to setup? Widget N…" at bounding box center [843, 192] width 1257 height 263
click at [651, 35] on div at bounding box center [636, 30] width 813 height 61
click at [646, 34] on div at bounding box center [636, 30] width 813 height 61
